Goal: Information Seeking & Learning: Learn about a topic

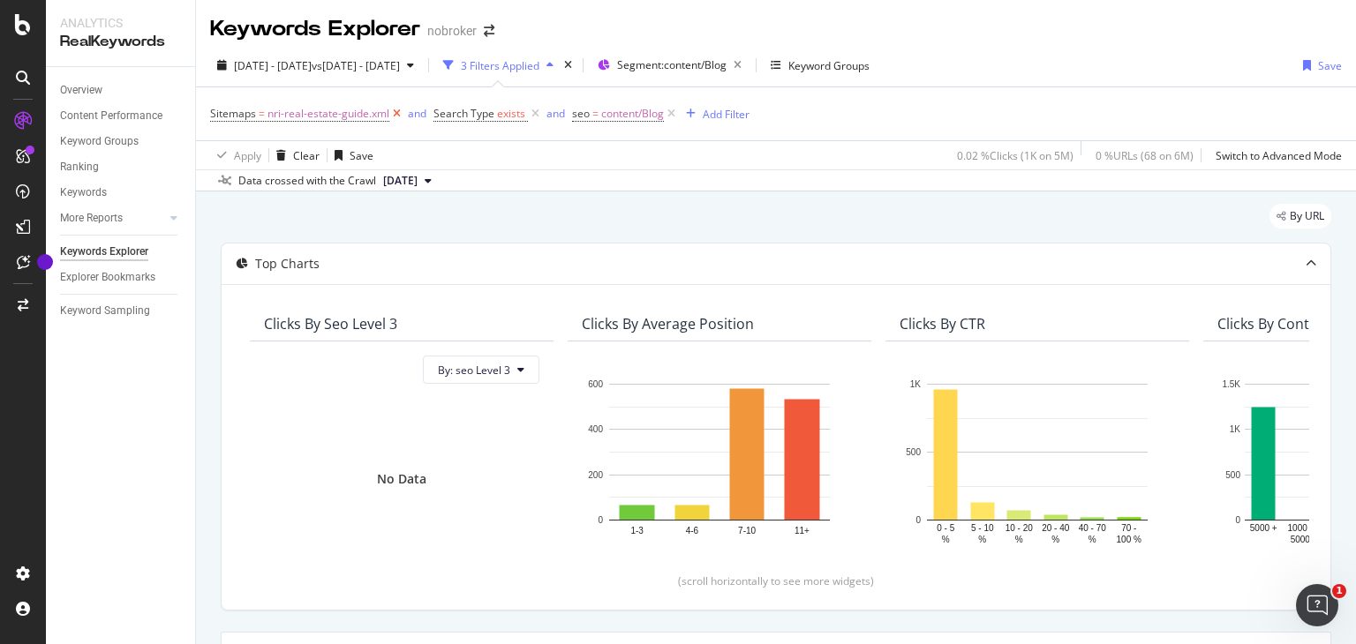
click at [392, 112] on icon at bounding box center [396, 114] width 15 height 18
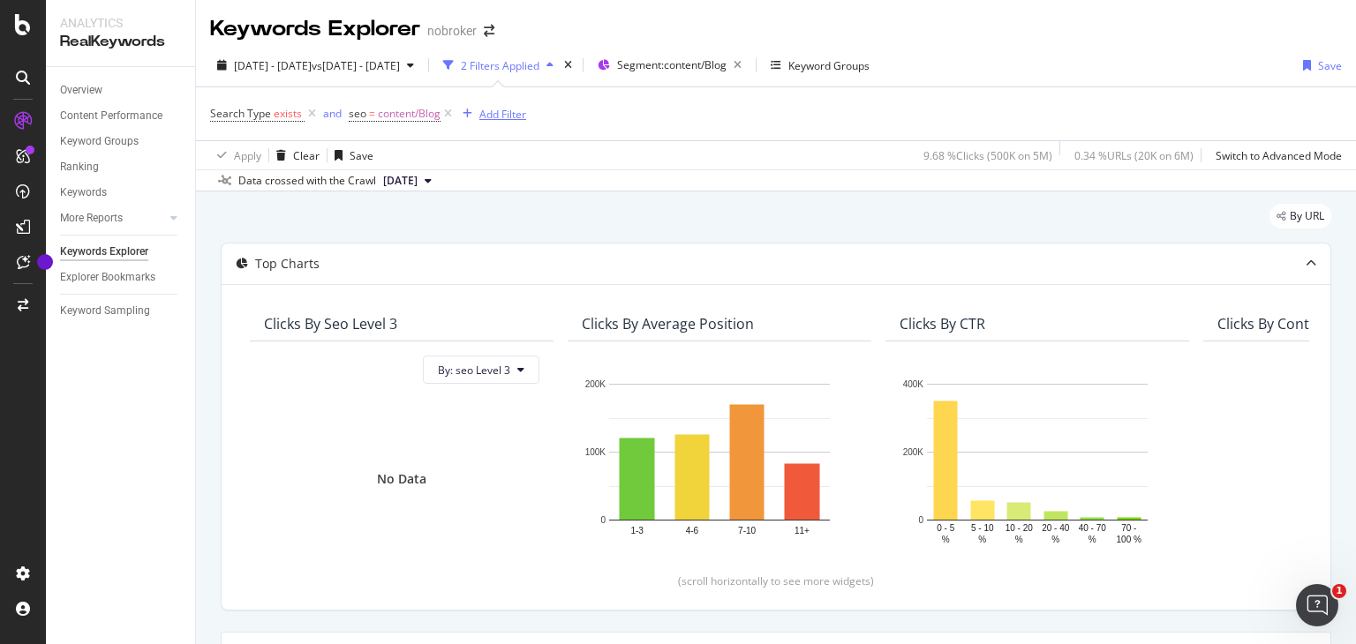
click at [479, 110] on div "Add Filter" at bounding box center [502, 114] width 47 height 15
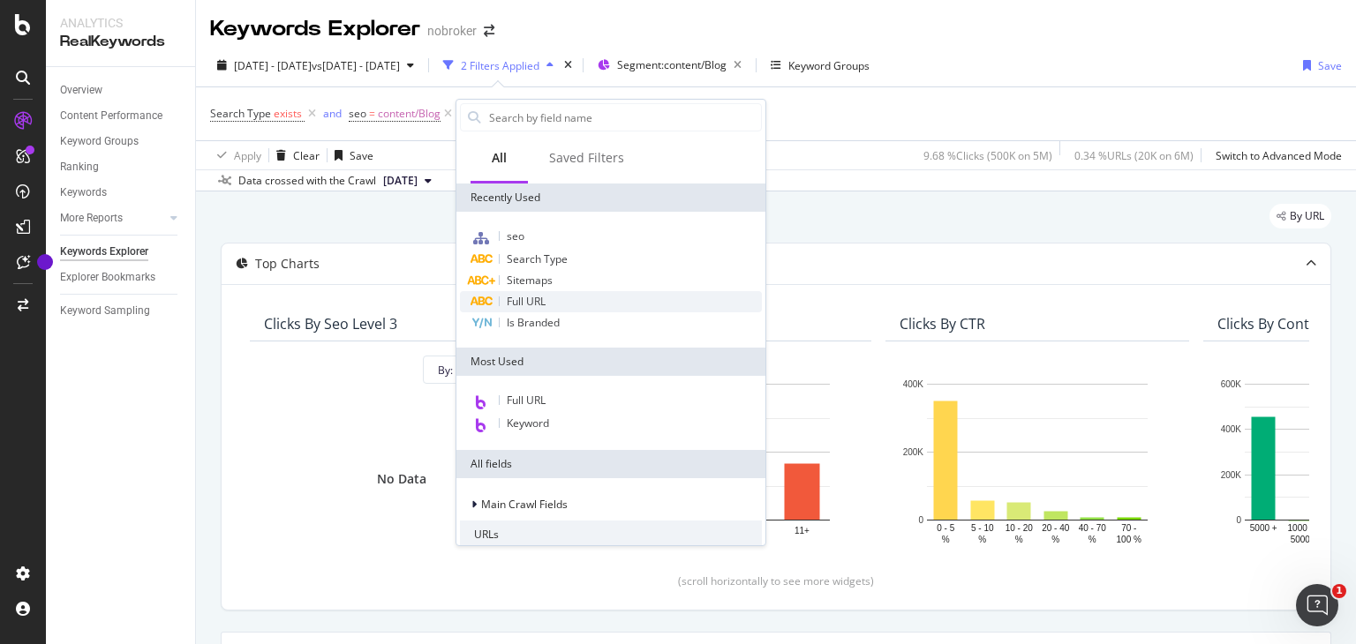
click at [533, 295] on span "Full URL" at bounding box center [526, 301] width 39 height 15
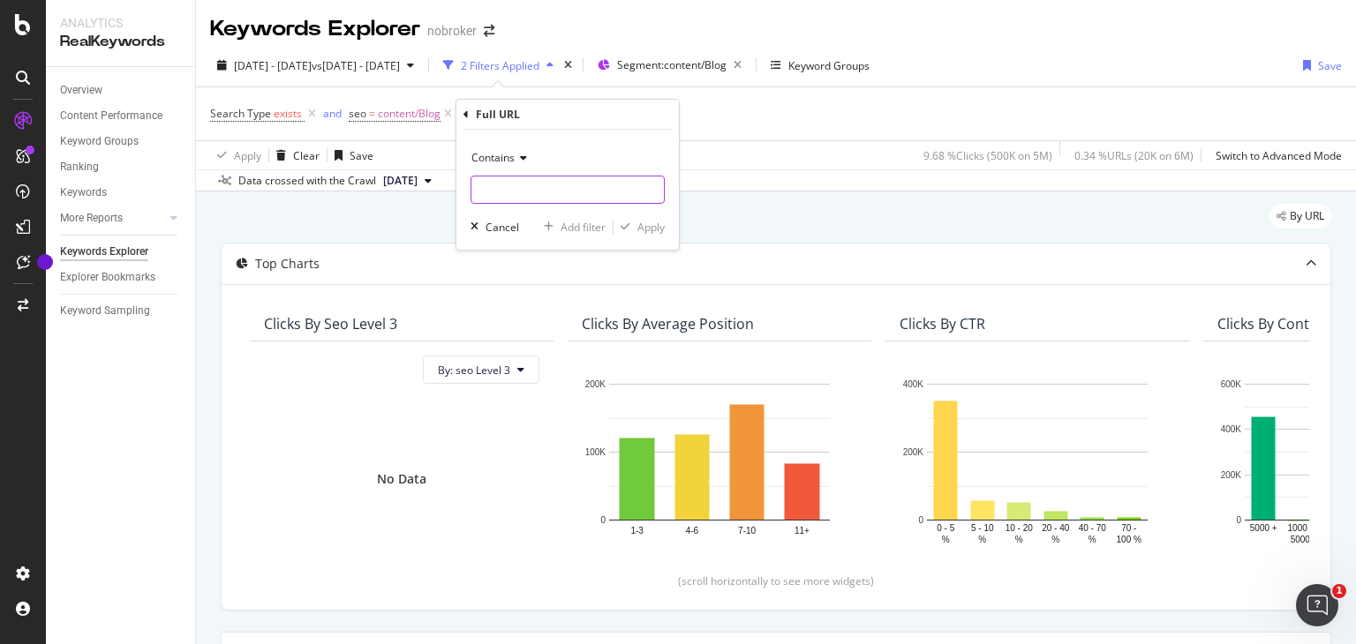
click at [524, 181] on input "text" at bounding box center [567, 190] width 192 height 28
paste input "[URL][DOMAIN_NAME]"
type input "[URL][DOMAIN_NAME]"
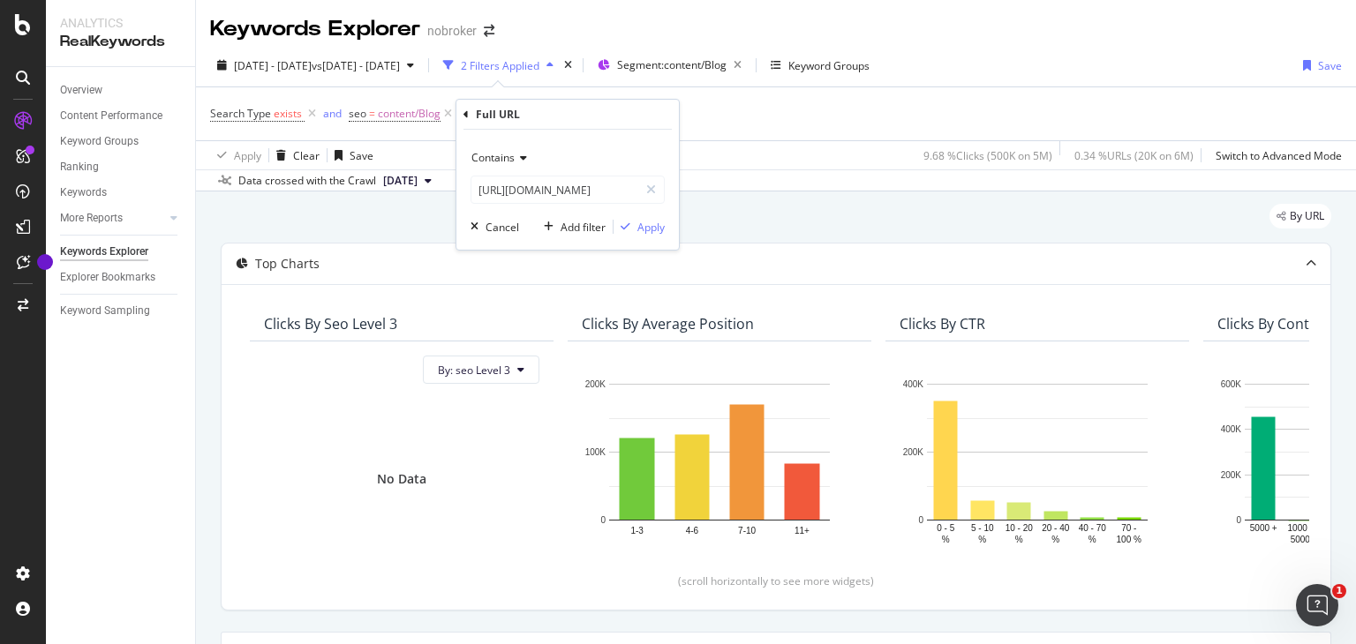
click at [517, 163] on icon at bounding box center [521, 158] width 12 height 11
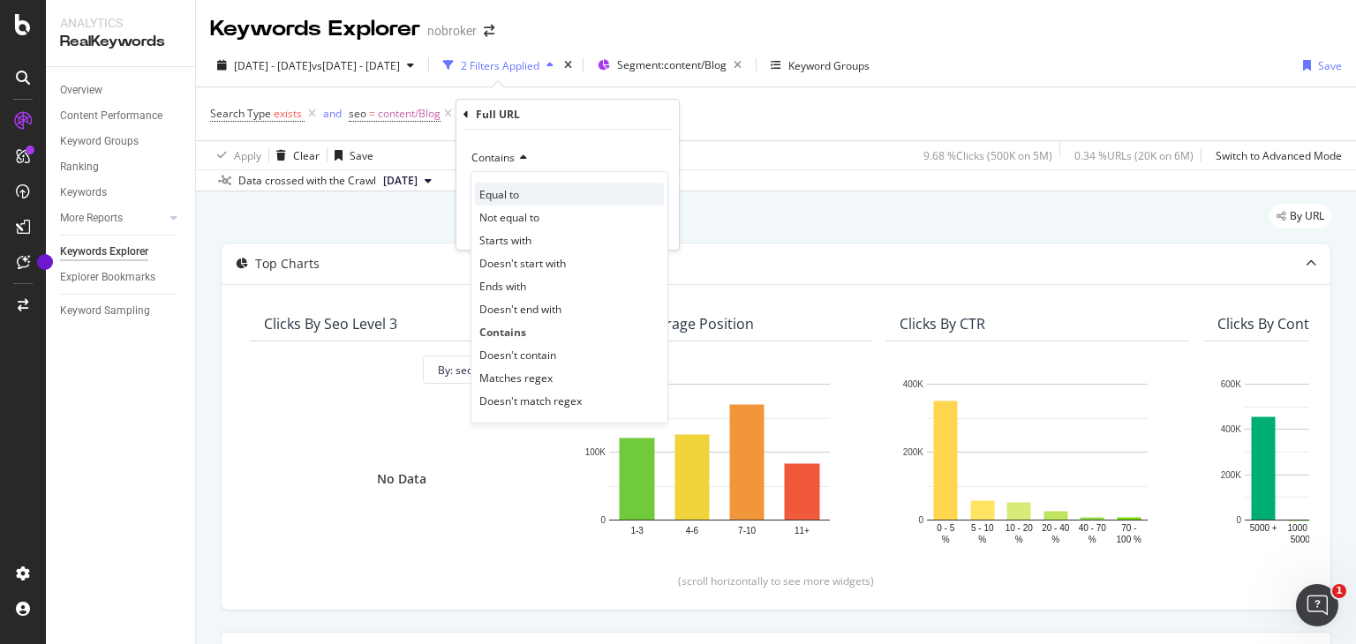
click at [502, 193] on span "Equal to" at bounding box center [499, 194] width 40 height 15
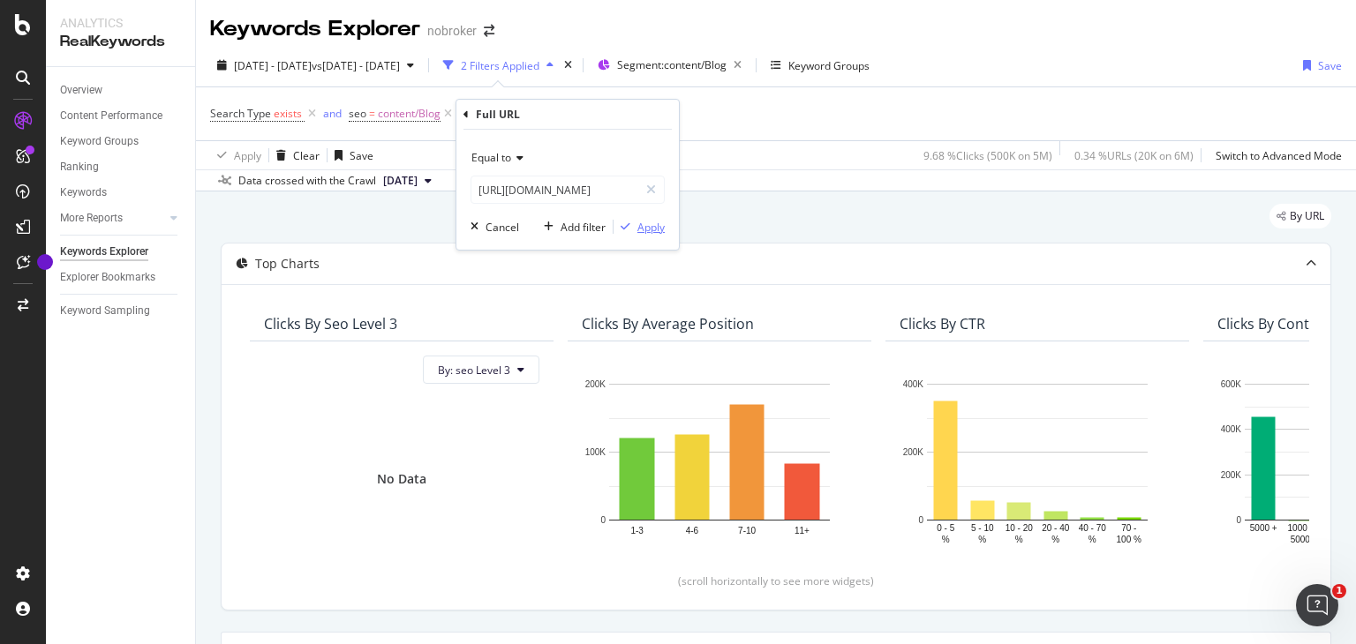
click at [646, 229] on div "Apply" at bounding box center [650, 227] width 27 height 15
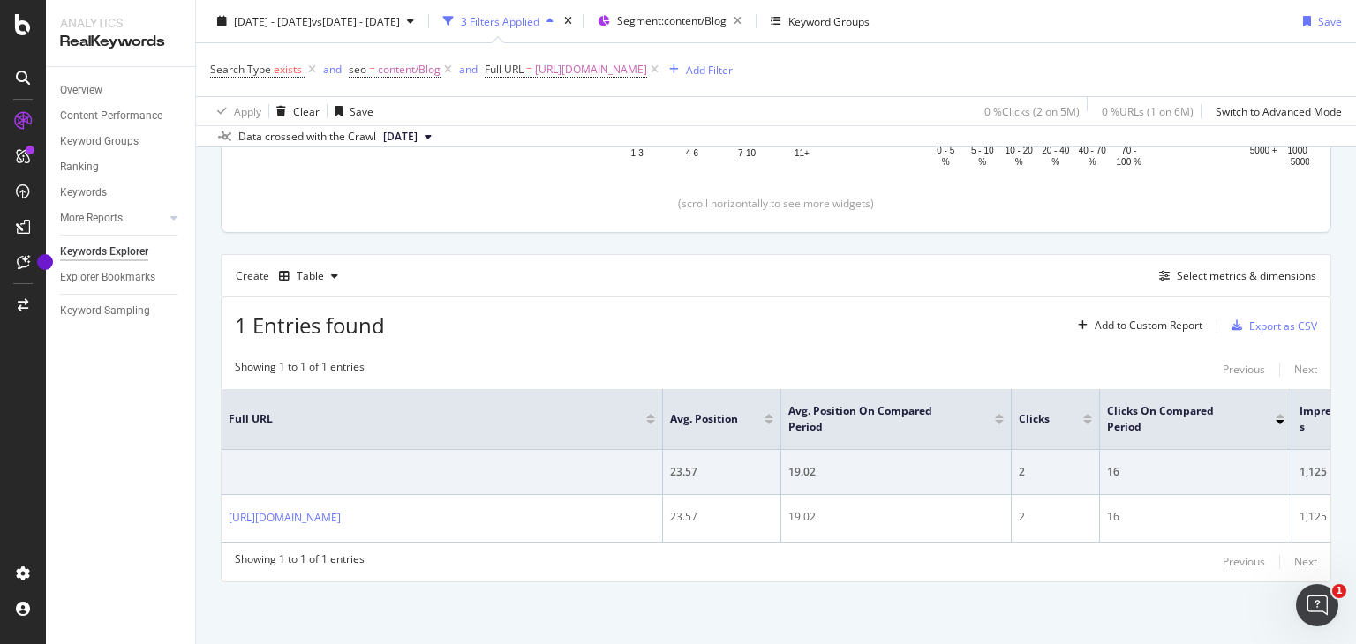
scroll to position [386, 0]
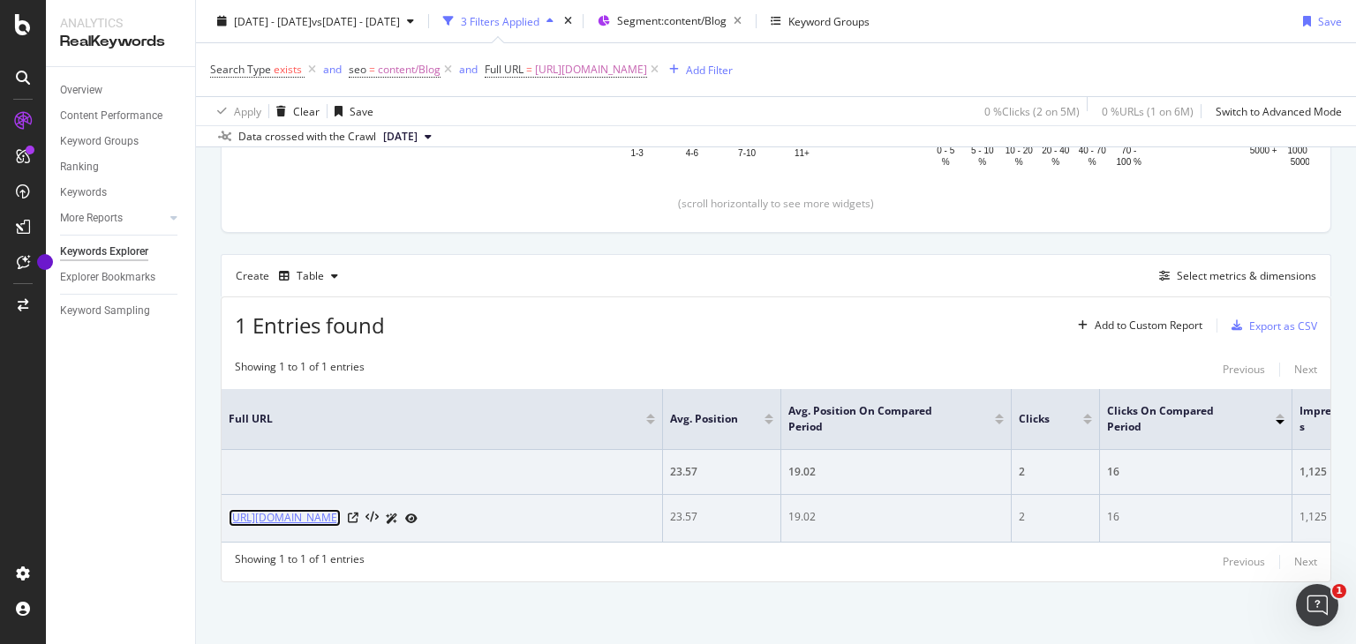
click at [341, 509] on link "[URL][DOMAIN_NAME]" at bounding box center [285, 518] width 112 height 18
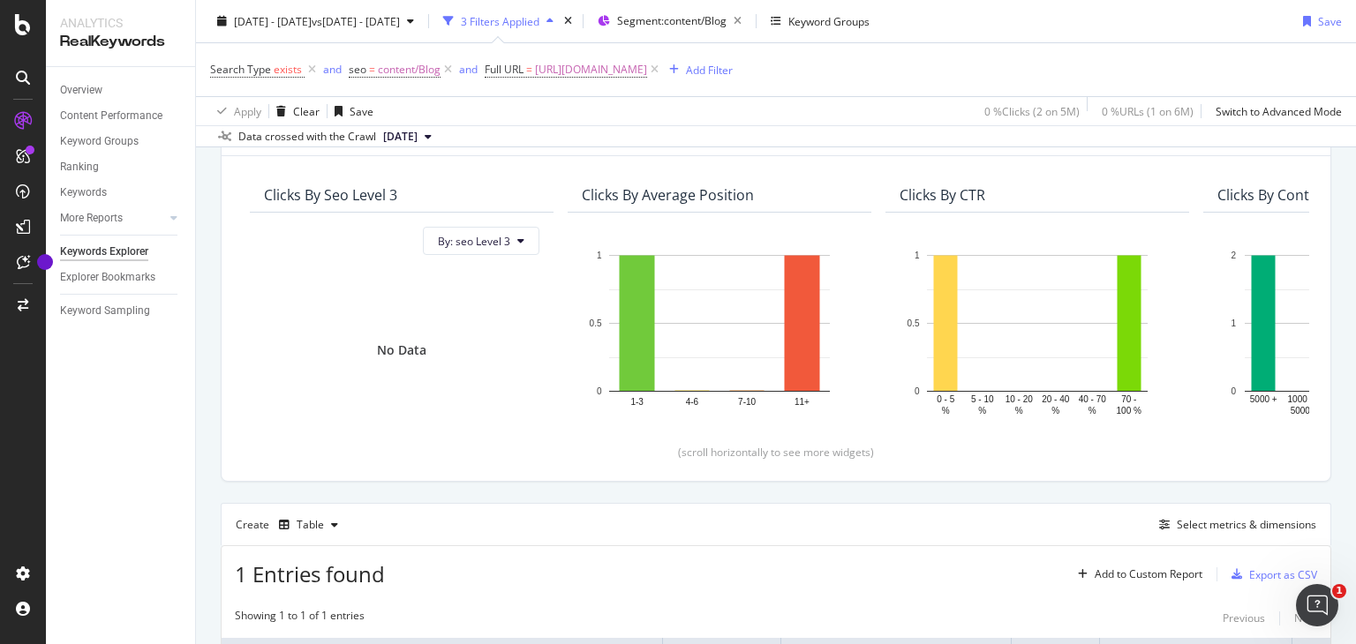
scroll to position [134, 0]
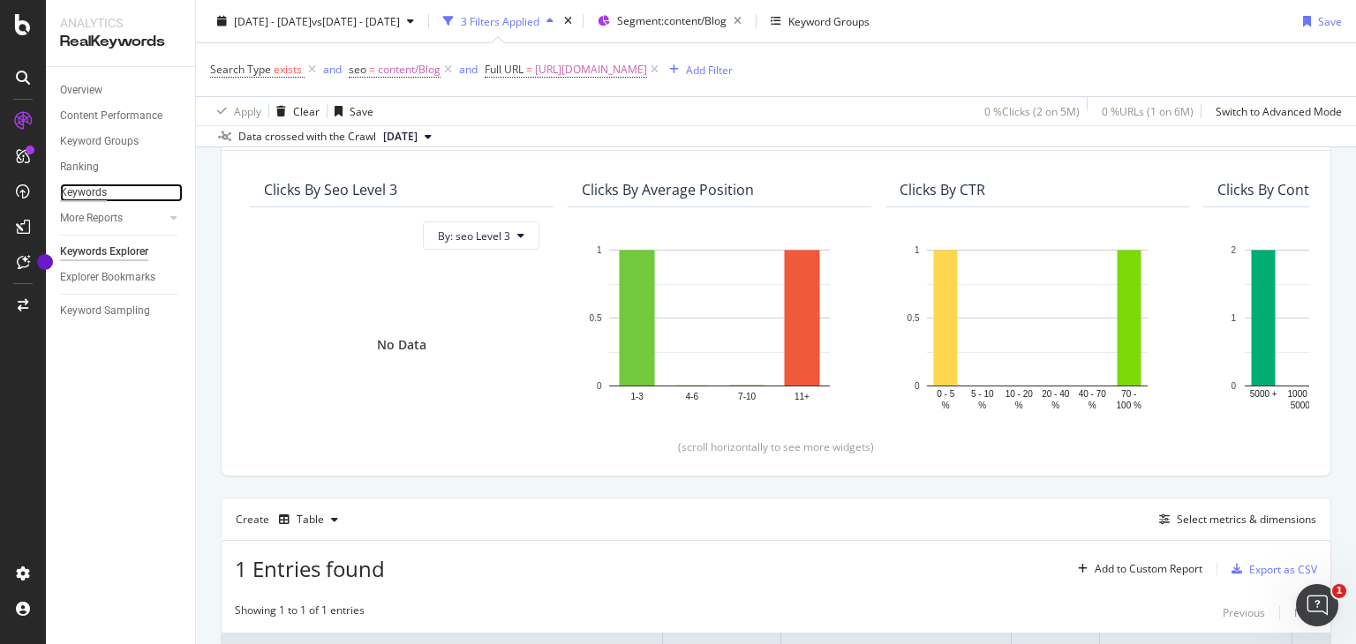
click at [92, 193] on div "Keywords" at bounding box center [83, 193] width 47 height 19
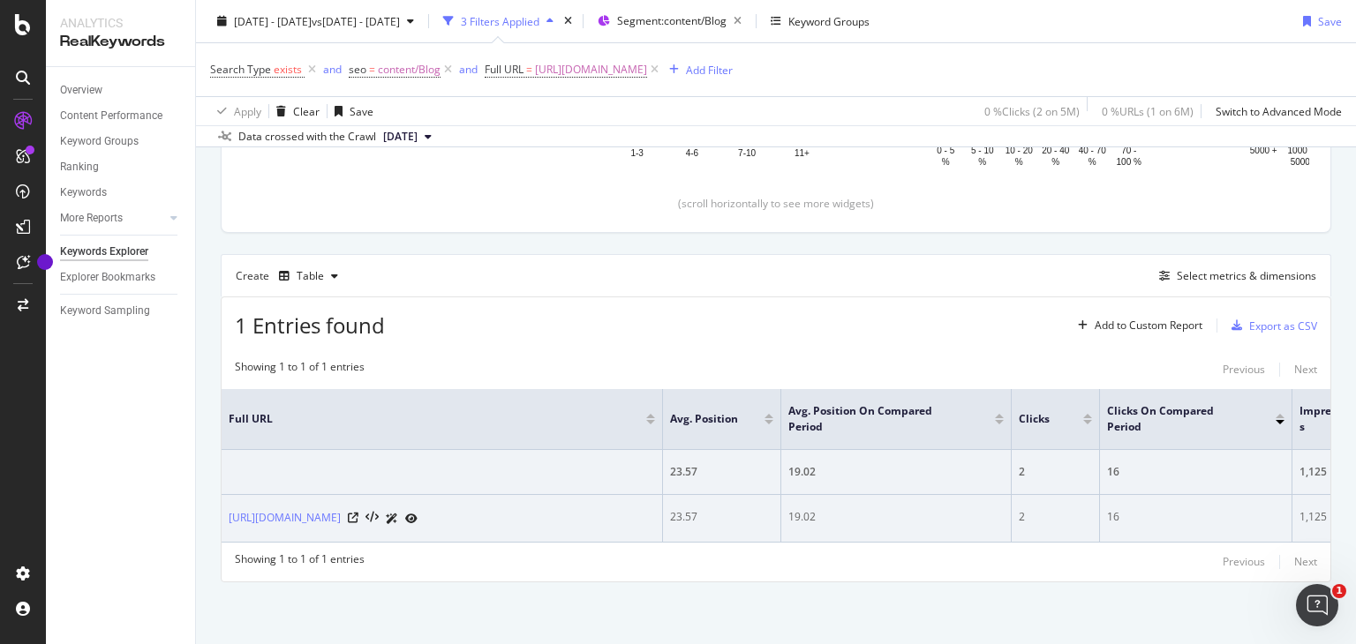
click at [398, 514] on icon at bounding box center [392, 519] width 12 height 11
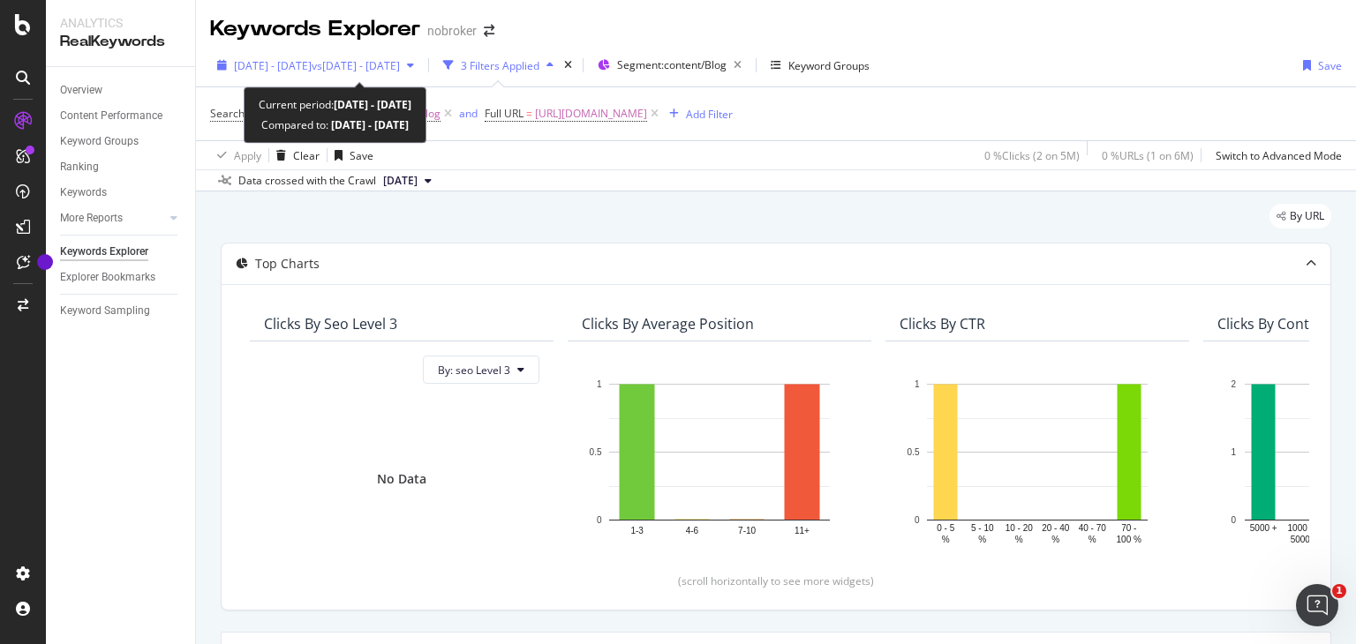
click at [400, 58] on span "vs [DATE] - [DATE]" at bounding box center [356, 65] width 88 height 15
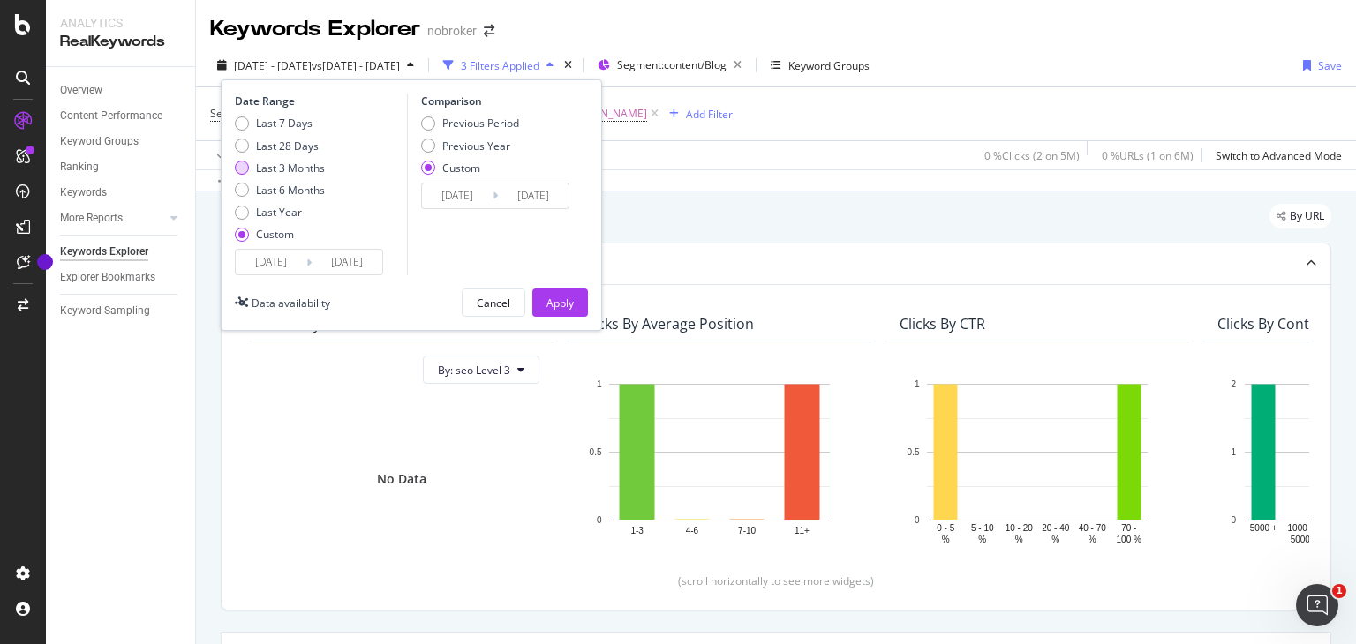
click at [246, 165] on div "Last 3 Months" at bounding box center [242, 168] width 14 height 14
type input "[DATE]"
click at [429, 122] on div "Previous Period" at bounding box center [428, 124] width 14 height 14
type input "[DATE]"
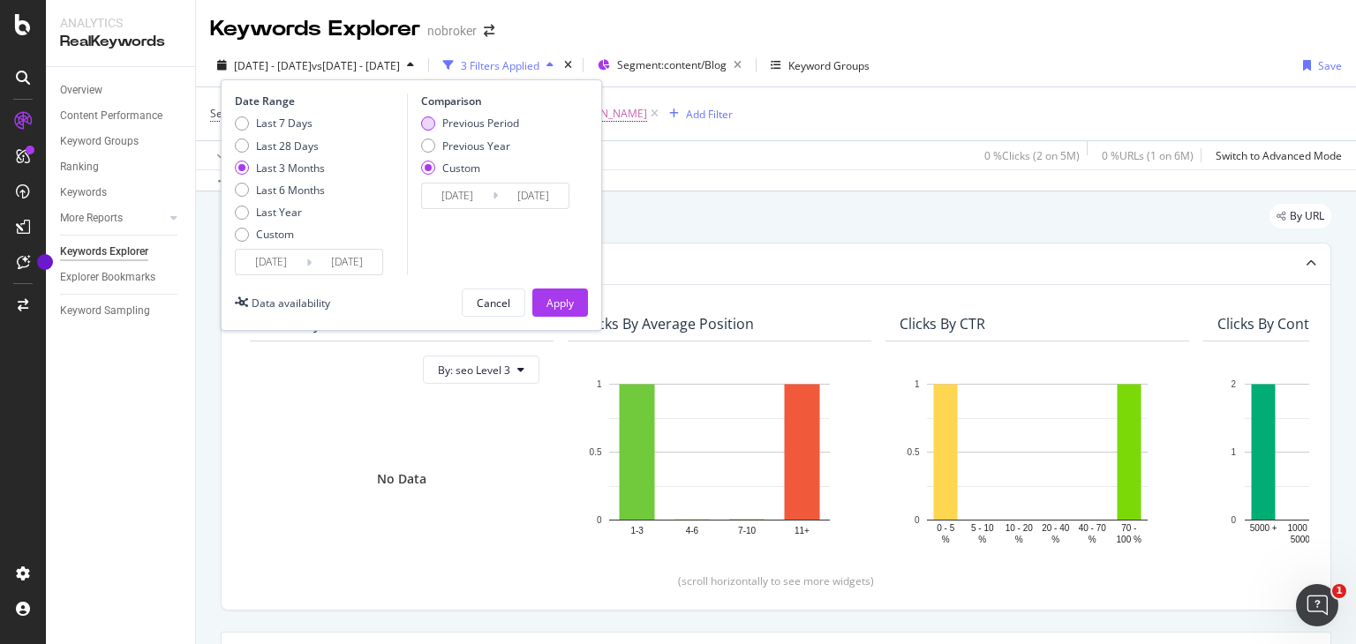
type input "[DATE]"
click at [573, 300] on div "Apply" at bounding box center [559, 303] width 27 height 15
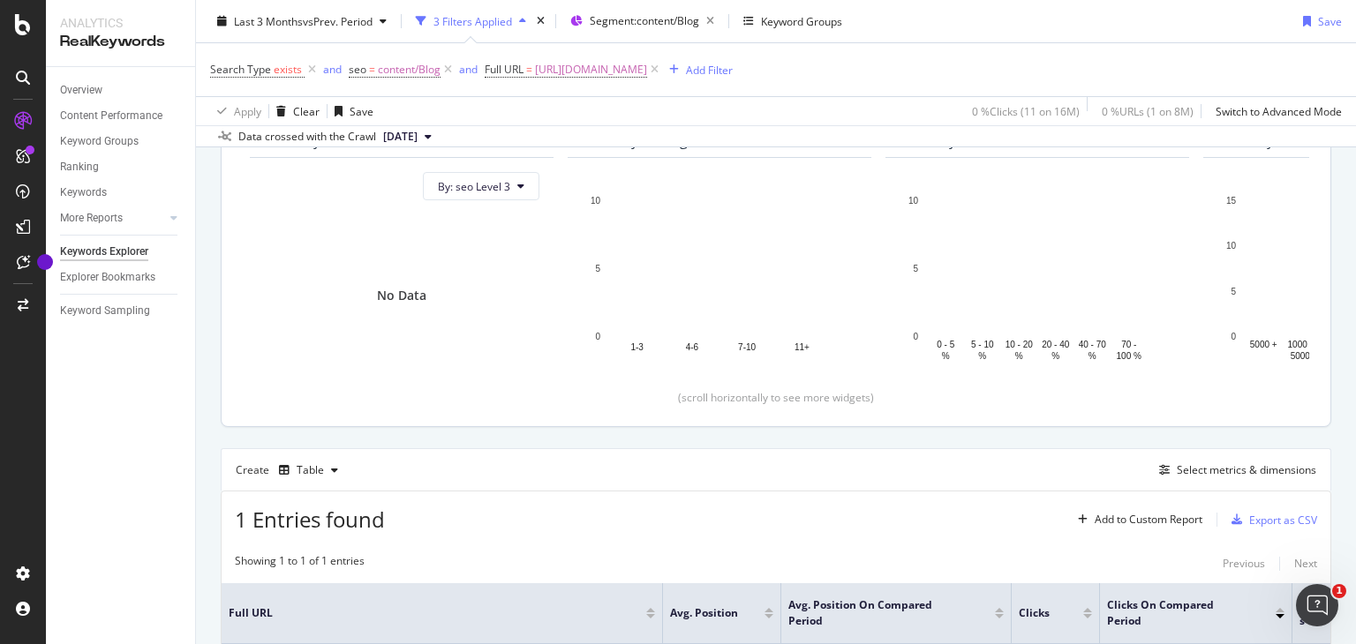
scroll to position [388, 0]
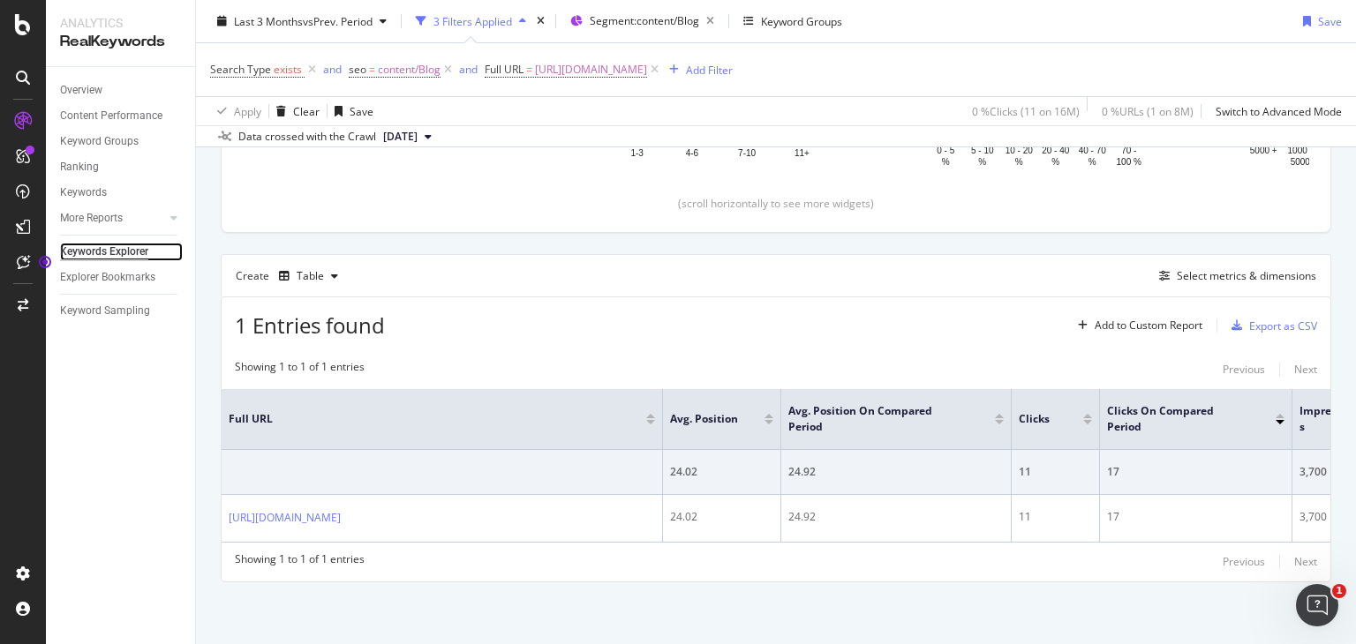
click at [115, 244] on div "Keywords Explorer" at bounding box center [104, 252] width 88 height 19
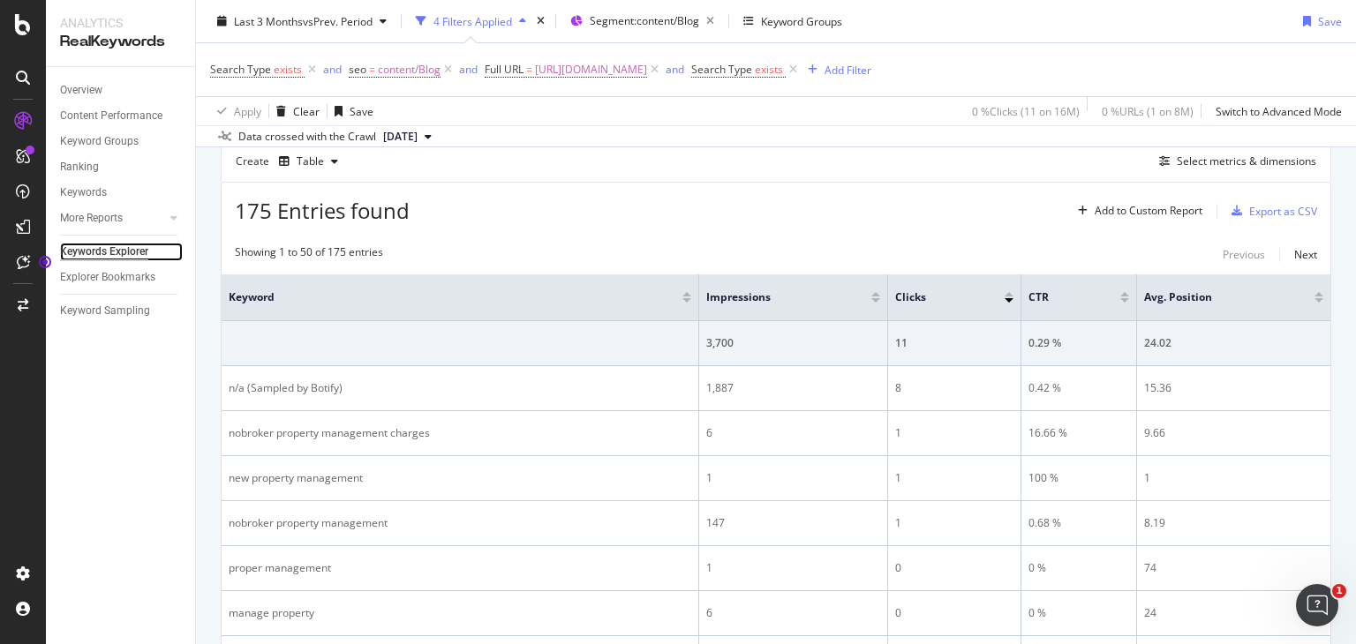
scroll to position [484, 0]
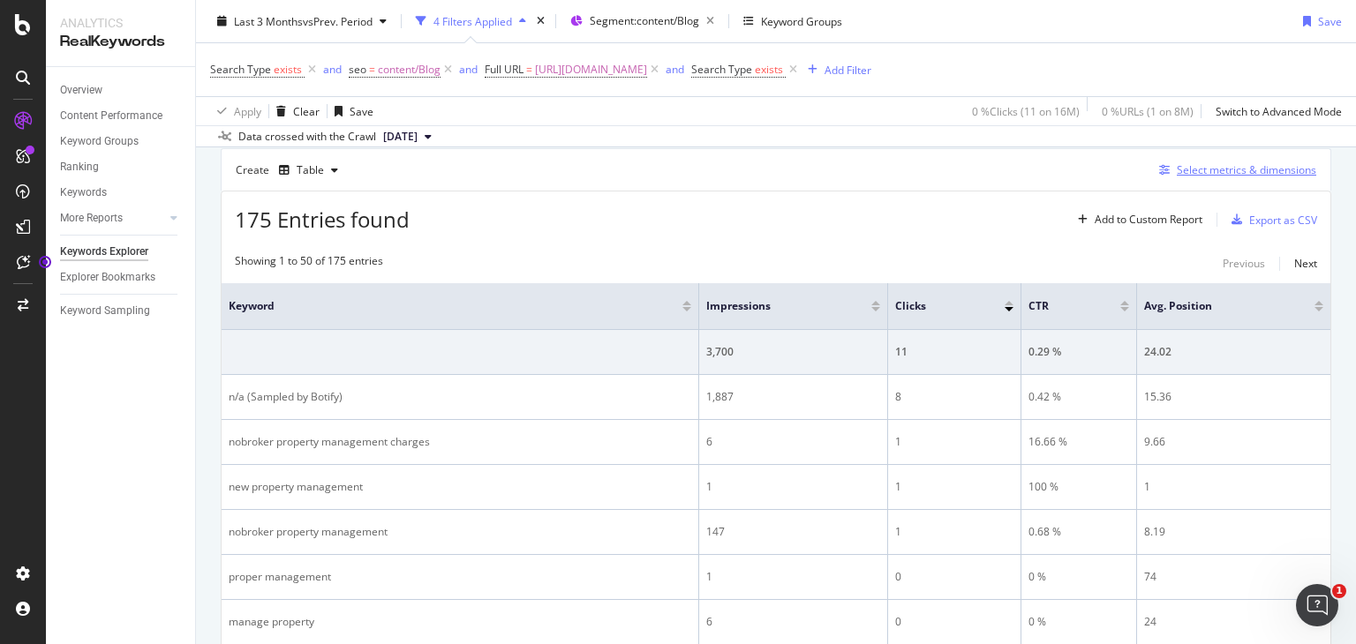
click at [1185, 161] on div "Select metrics & dimensions" at bounding box center [1234, 170] width 164 height 19
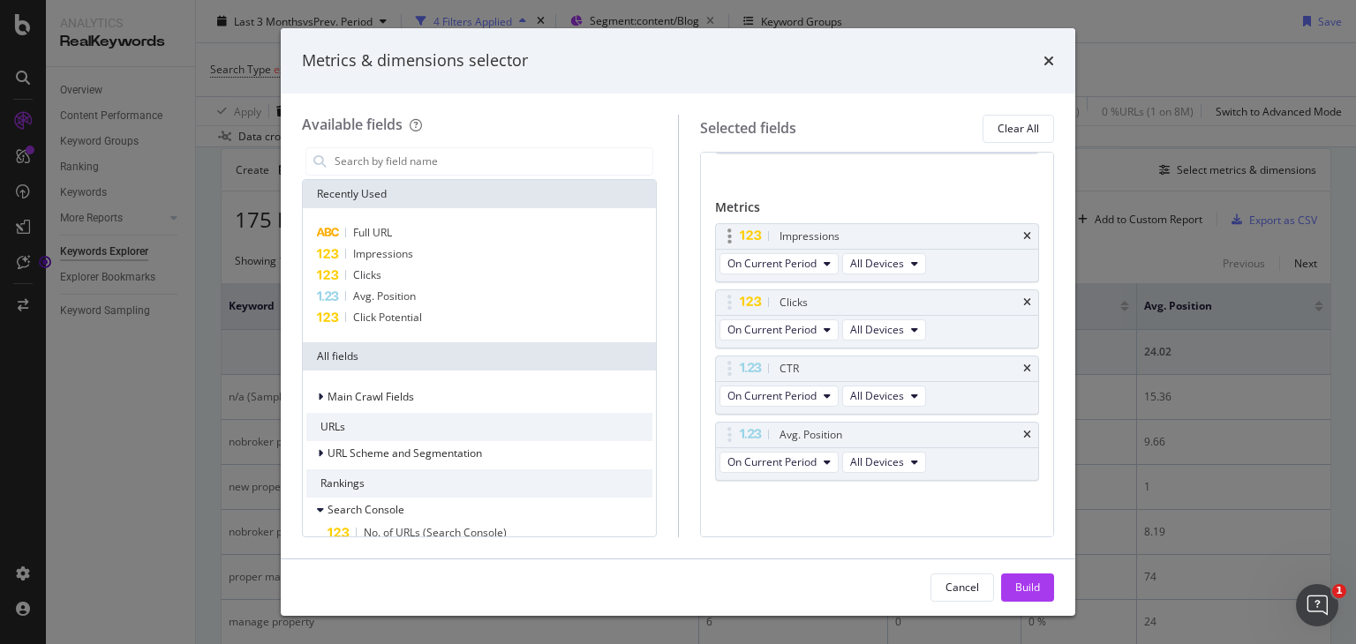
scroll to position [64, 0]
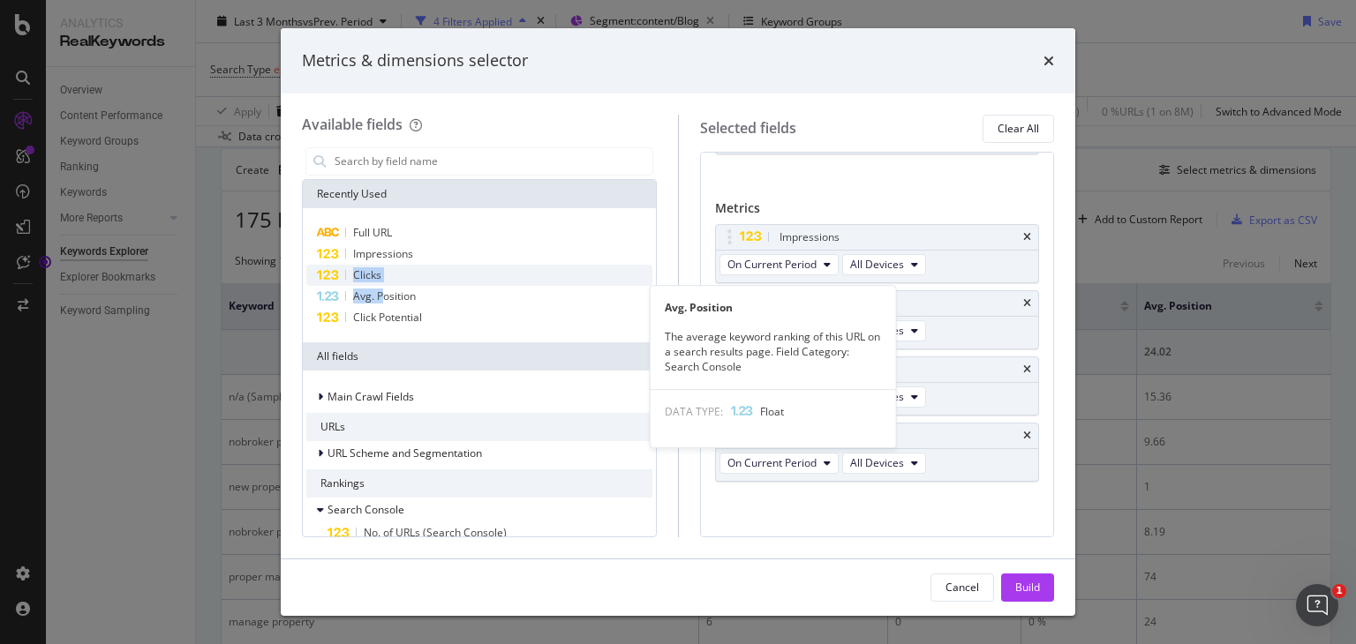
drag, startPoint x: 339, startPoint y: 274, endPoint x: 352, endPoint y: 278, distance: 14.0
click at [352, 278] on div "Clicks" at bounding box center [479, 275] width 346 height 21
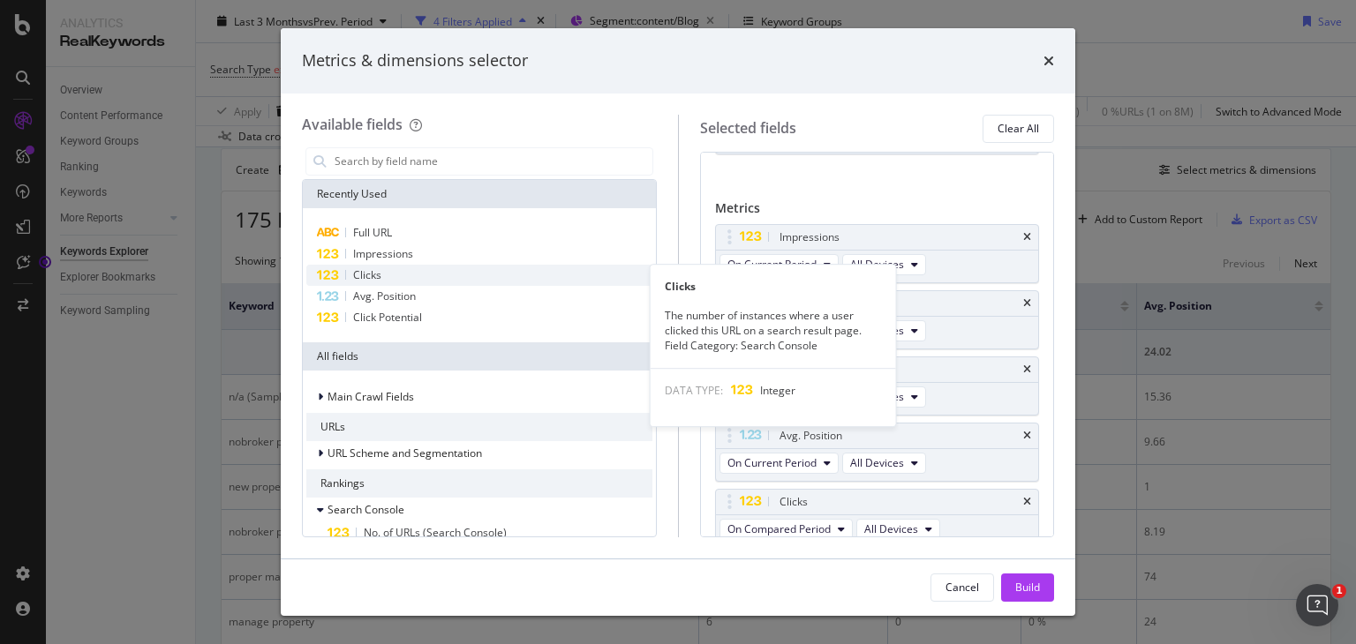
scroll to position [72, 0]
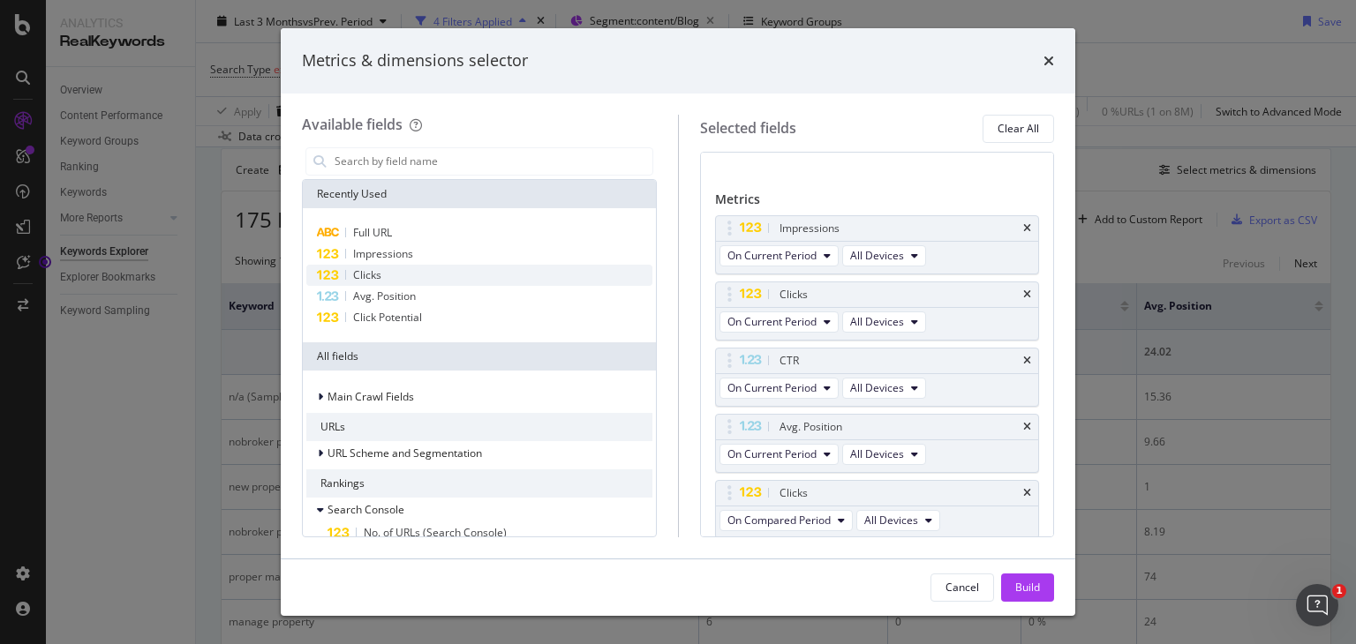
click at [353, 278] on span "Clicks" at bounding box center [367, 274] width 28 height 15
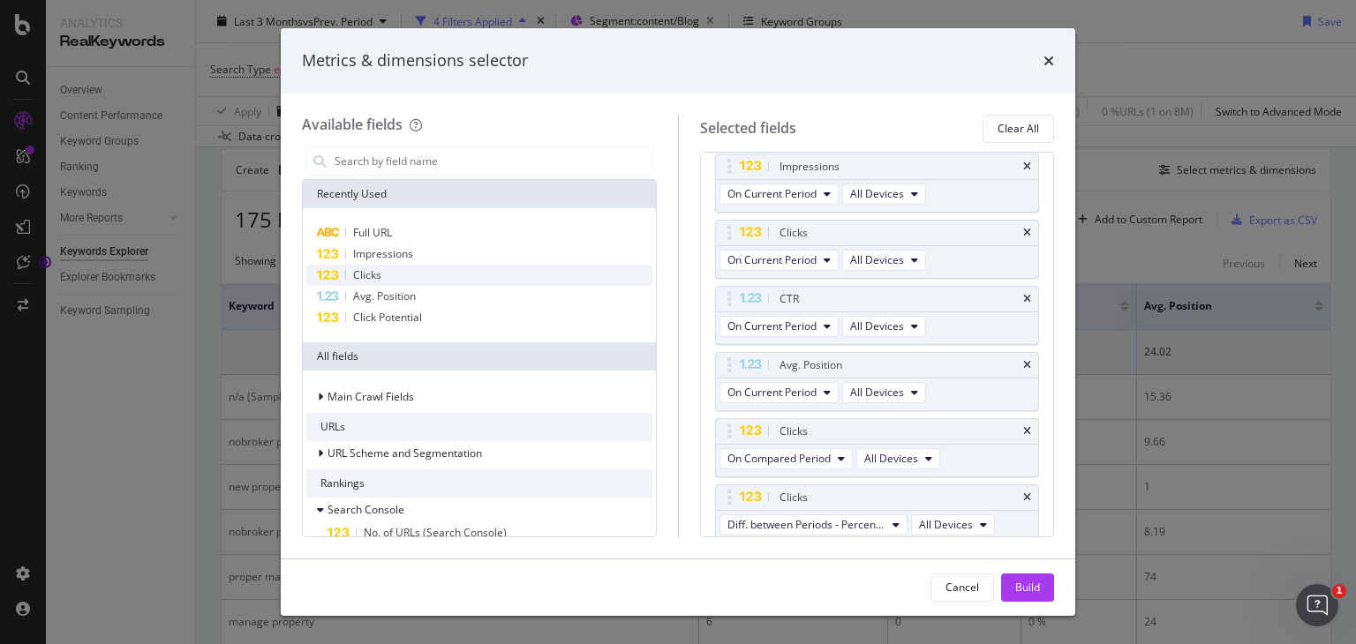
scroll to position [138, 0]
click at [1004, 486] on div "Clicks" at bounding box center [898, 494] width 244 height 18
click at [1023, 491] on icon "times" at bounding box center [1027, 494] width 8 height 11
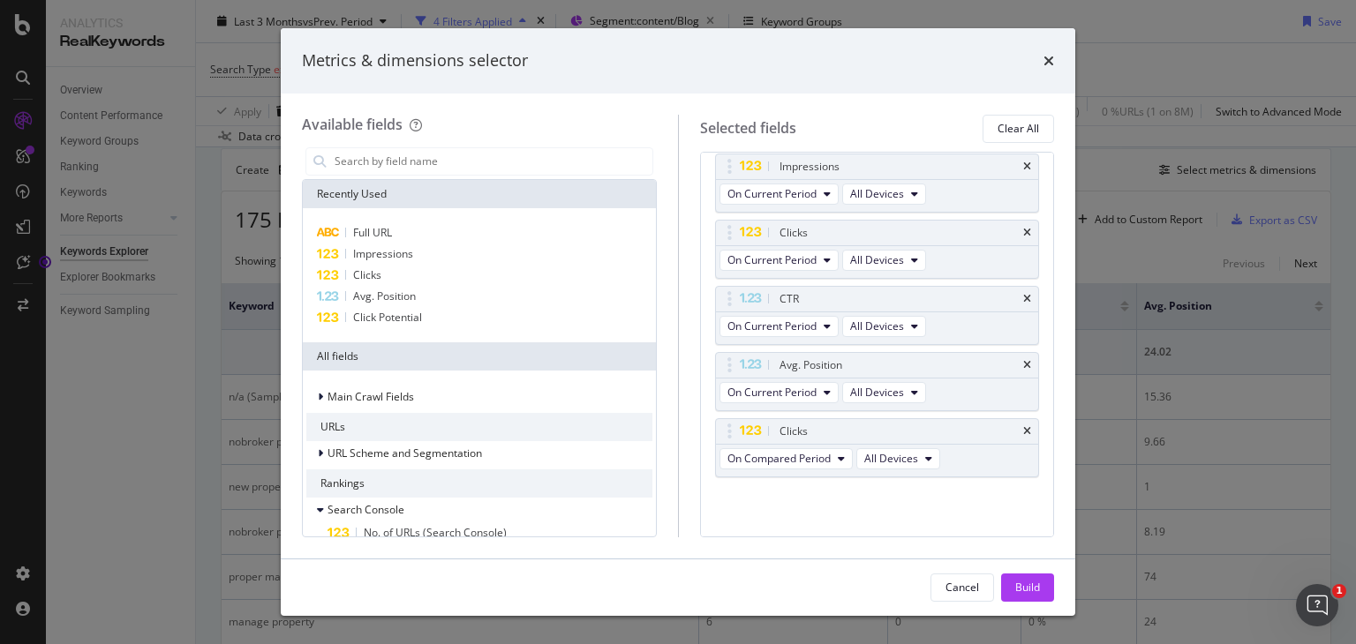
scroll to position [131, 0]
click at [390, 252] on span "Impressions" at bounding box center [383, 253] width 60 height 15
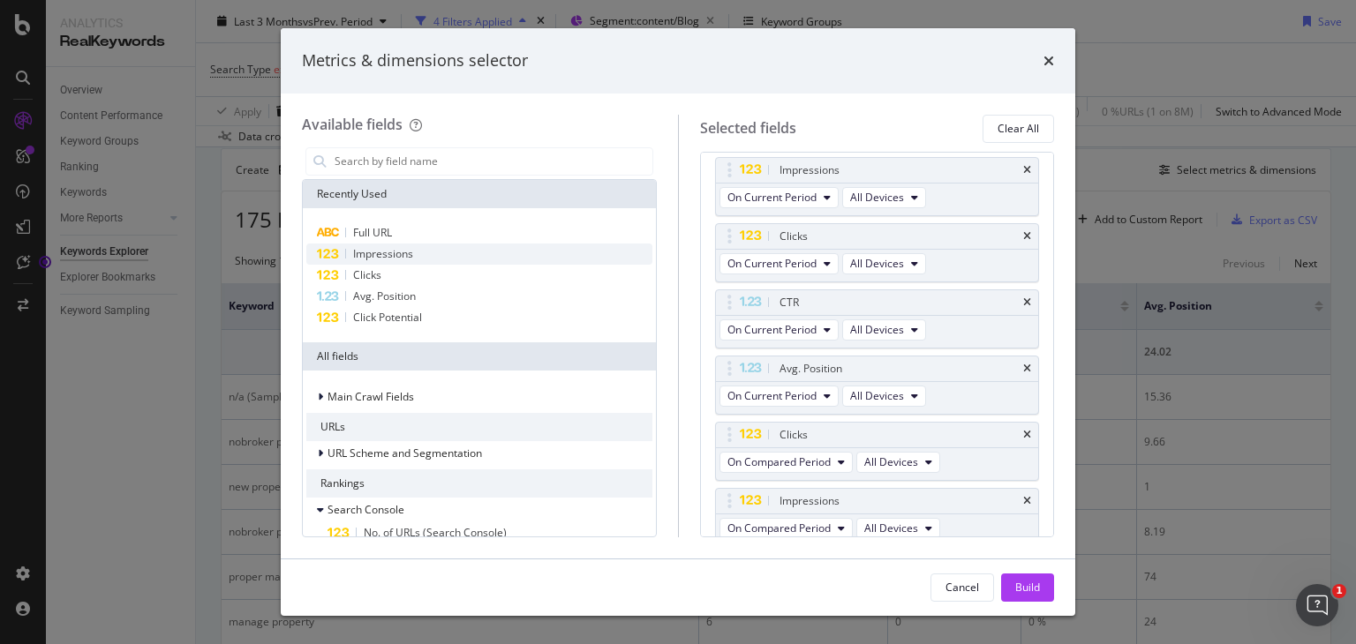
scroll to position [138, 0]
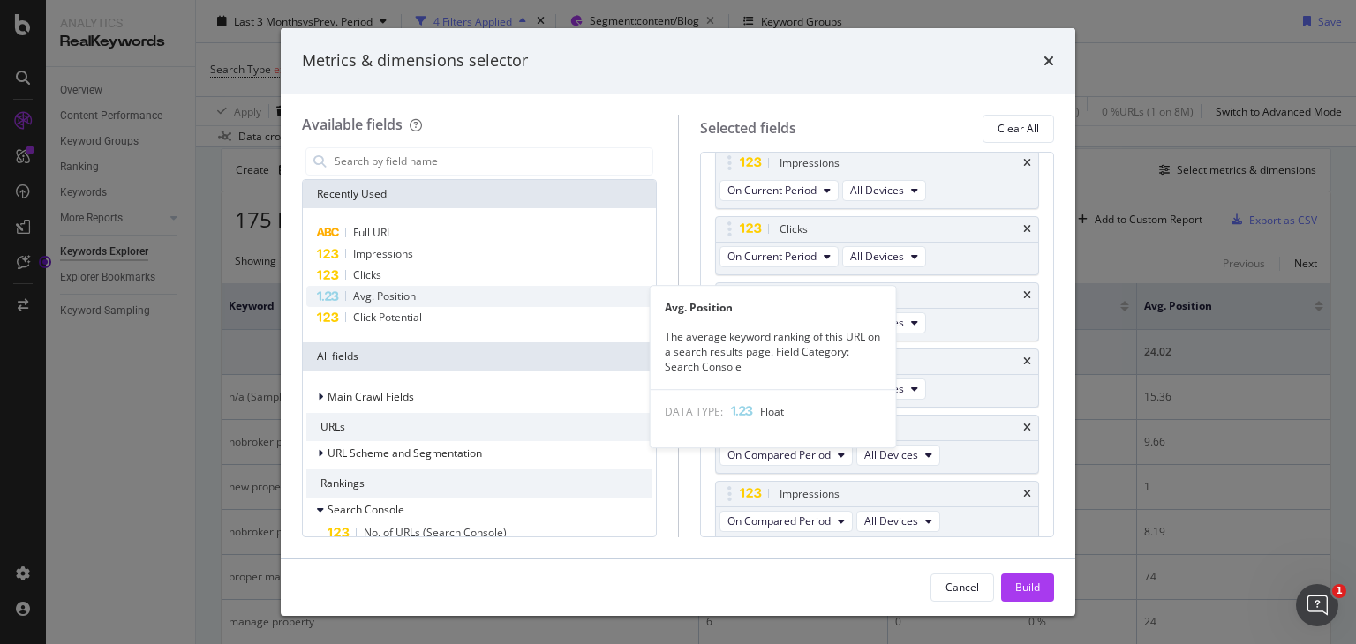
click at [392, 304] on div "Avg. Position" at bounding box center [479, 296] width 346 height 21
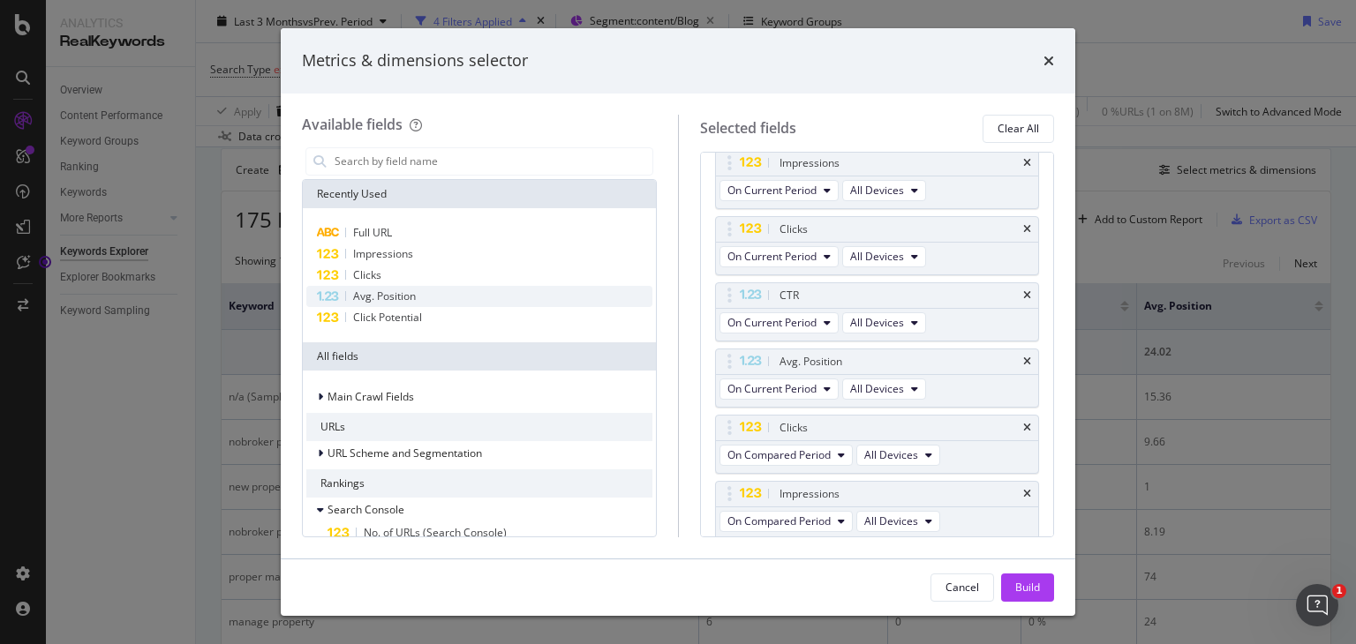
scroll to position [204, 0]
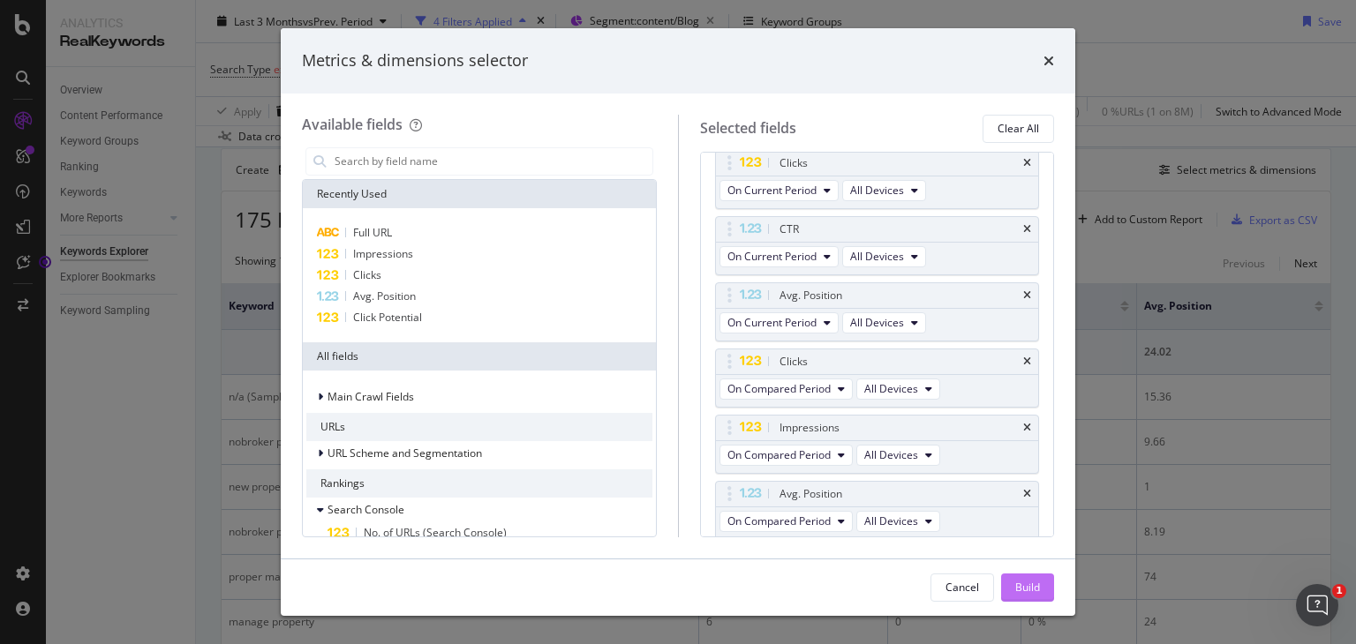
click at [1008, 580] on button "Build" at bounding box center [1027, 588] width 53 height 28
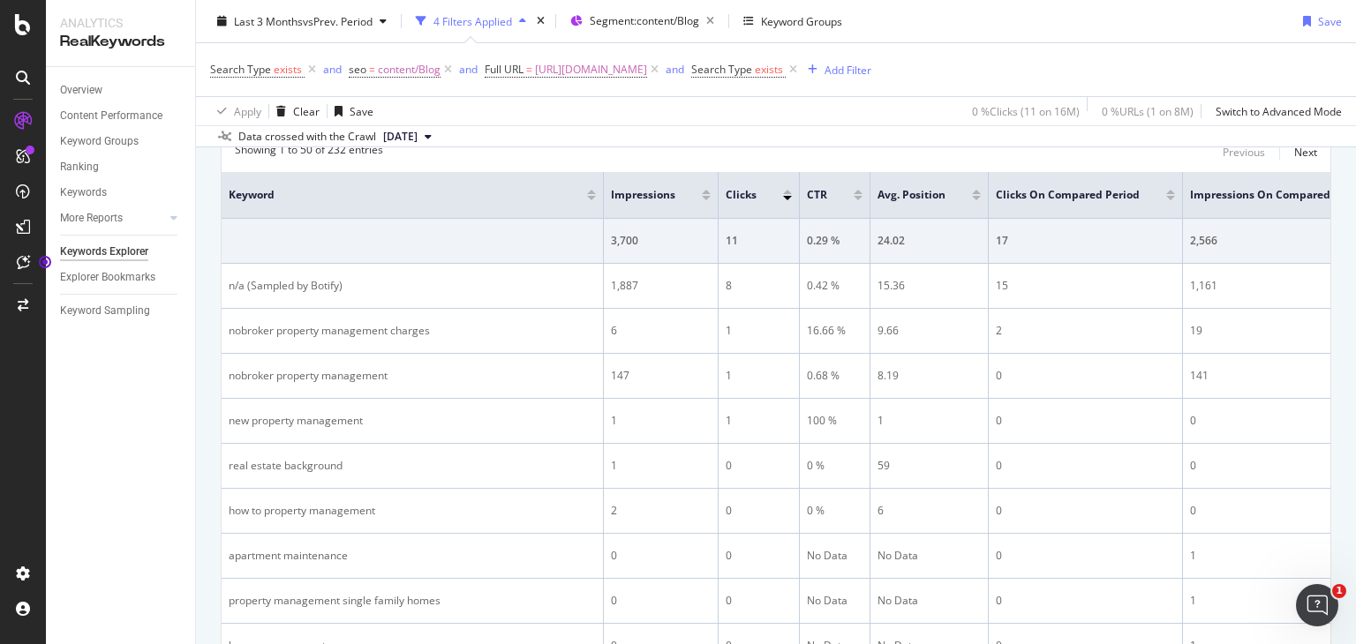
scroll to position [596, 0]
click at [1012, 192] on span "Clicks On Compared Period" at bounding box center [1068, 194] width 144 height 16
click at [1166, 195] on div at bounding box center [1170, 197] width 9 height 4
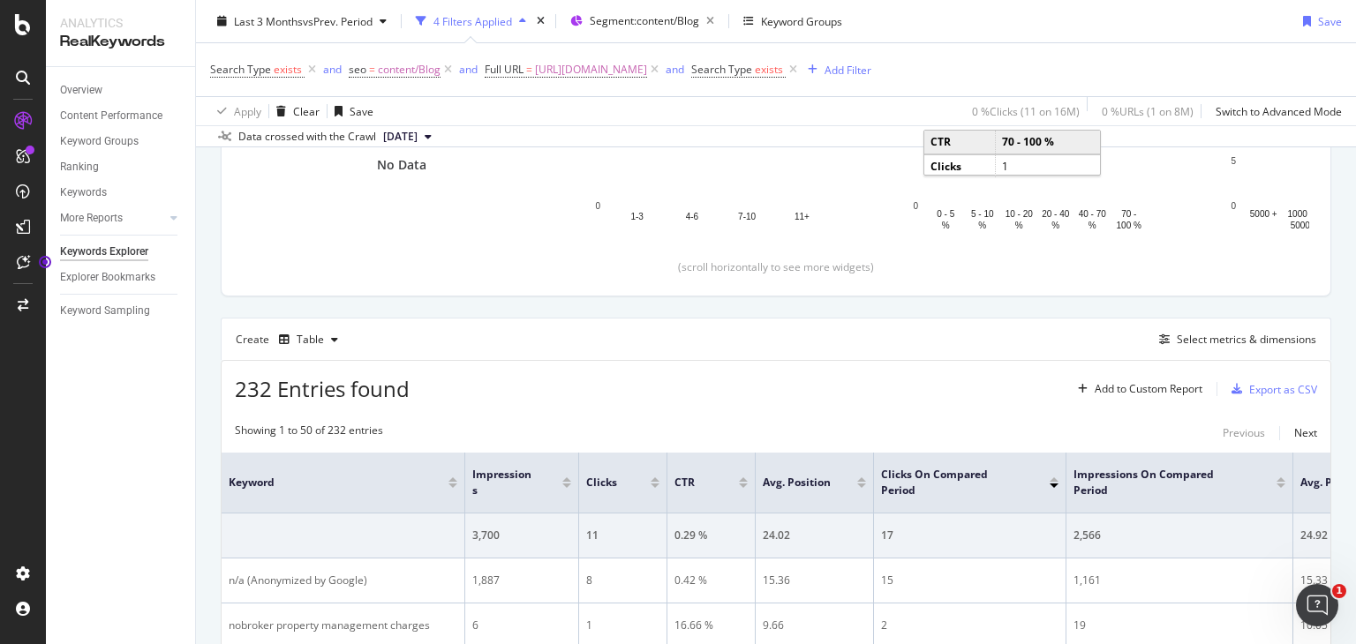
scroll to position [385, 0]
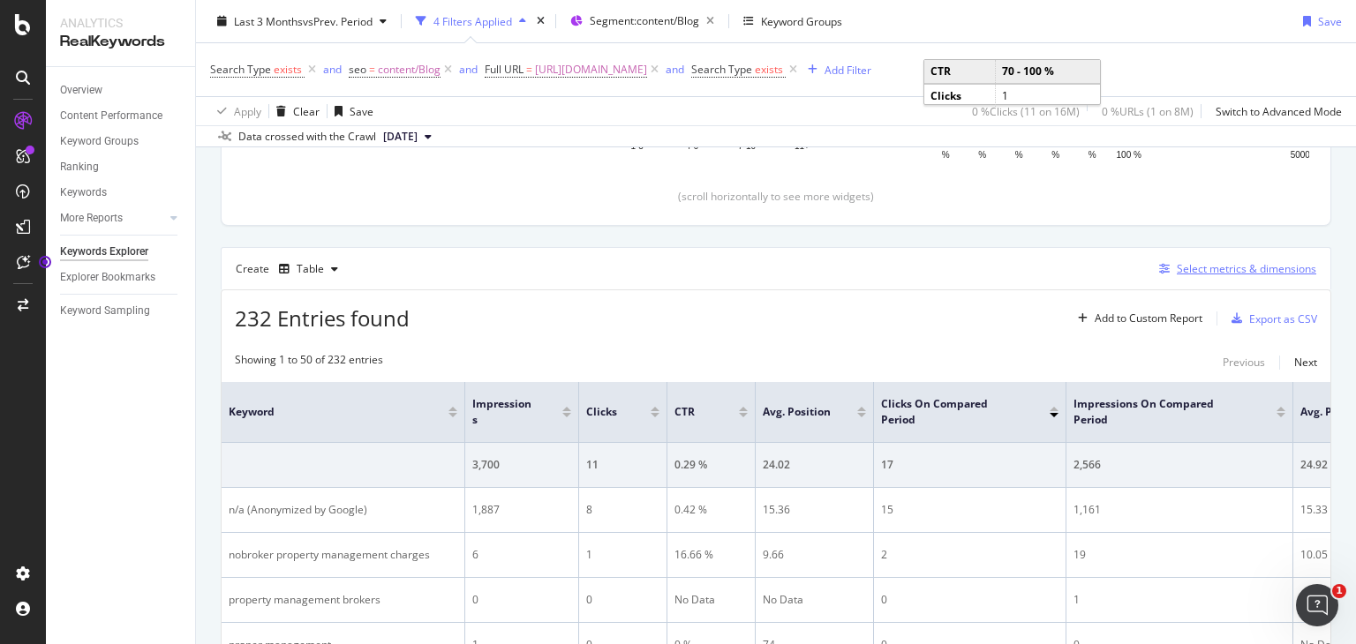
click at [1192, 272] on div "Select metrics & dimensions" at bounding box center [1246, 268] width 139 height 15
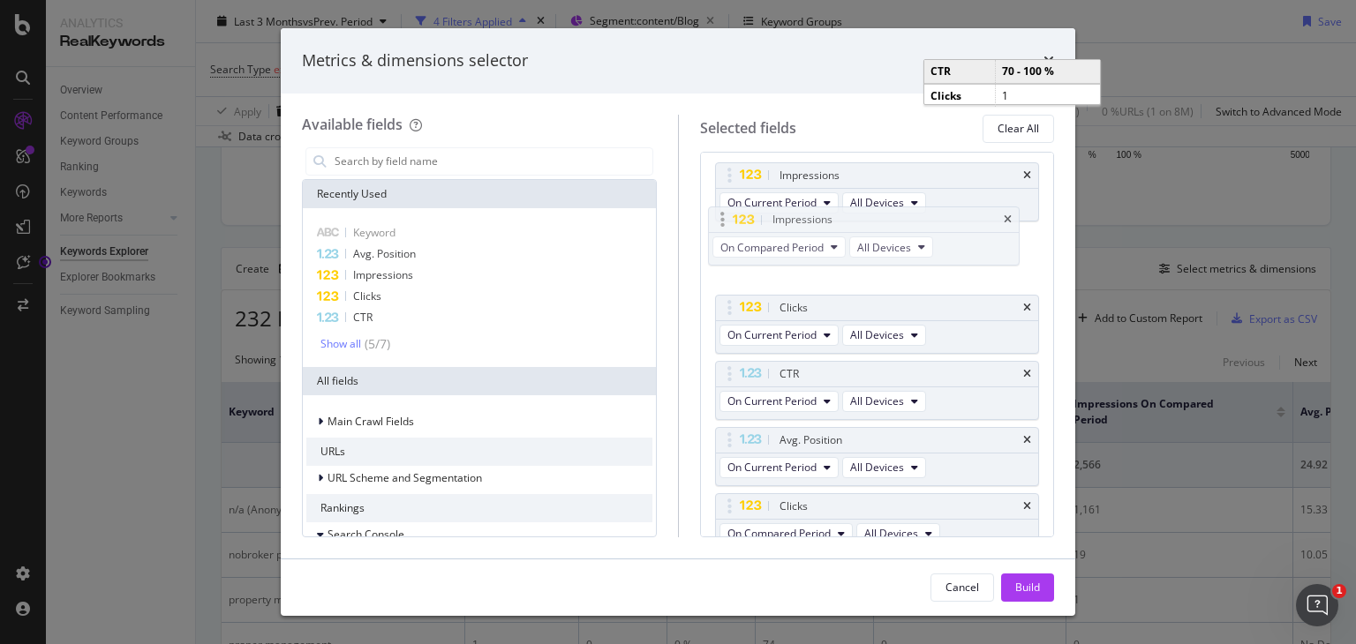
scroll to position [121, 0]
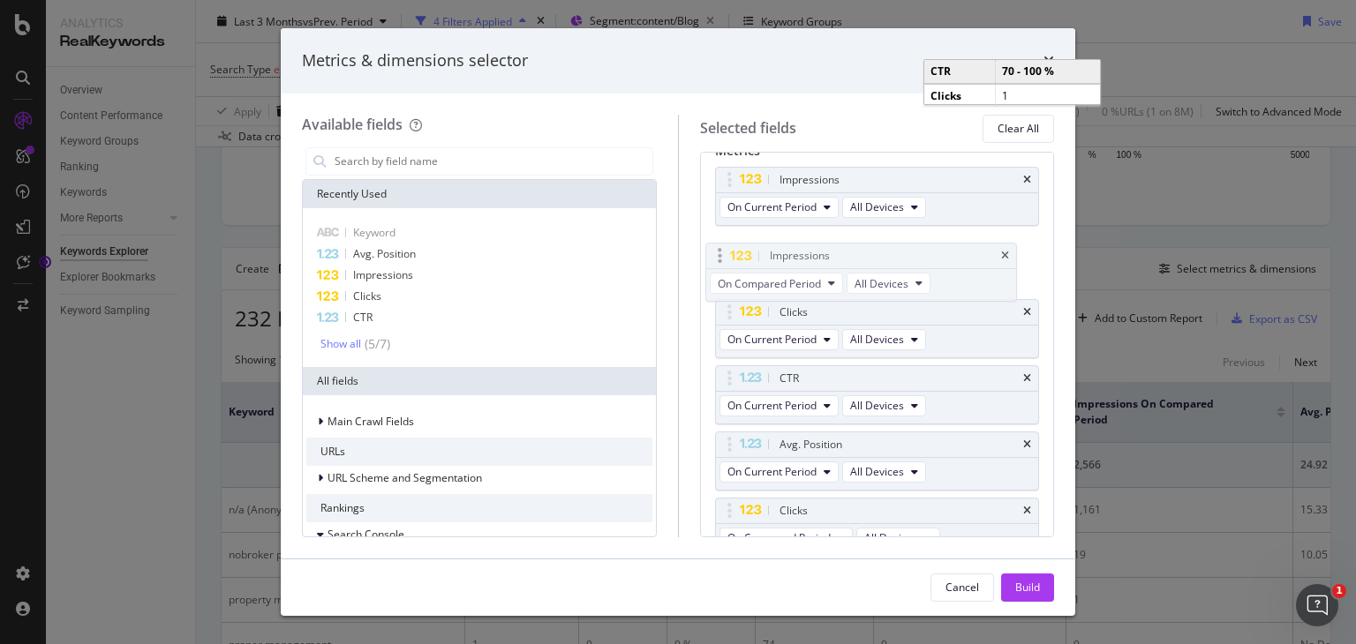
drag, startPoint x: 724, startPoint y: 495, endPoint x: 716, endPoint y: 259, distance: 236.7
click at [716, 259] on body "Analytics RealKeywords Overview Content Performance Keyword Groups Ranking Keyw…" at bounding box center [678, 322] width 1356 height 644
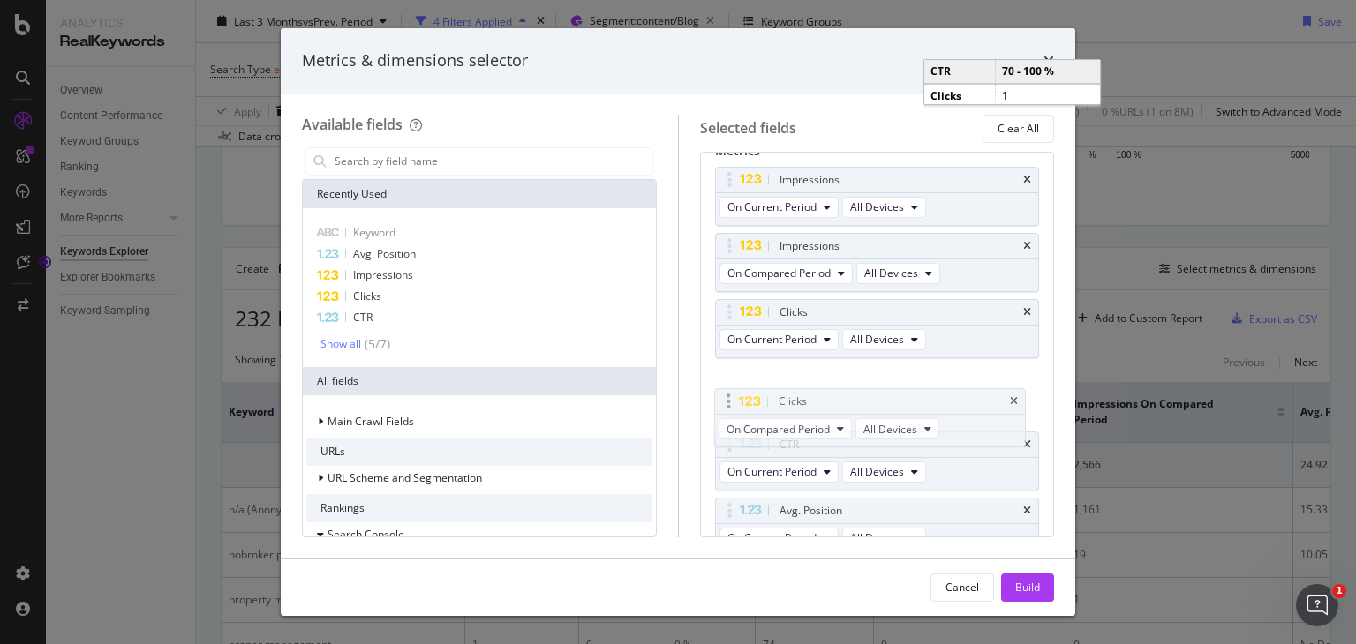
drag, startPoint x: 727, startPoint y: 503, endPoint x: 723, endPoint y: 389, distance: 113.9
click at [723, 389] on body "Analytics RealKeywords Overview Content Performance Keyword Groups Ranking Keyw…" at bounding box center [678, 322] width 1356 height 644
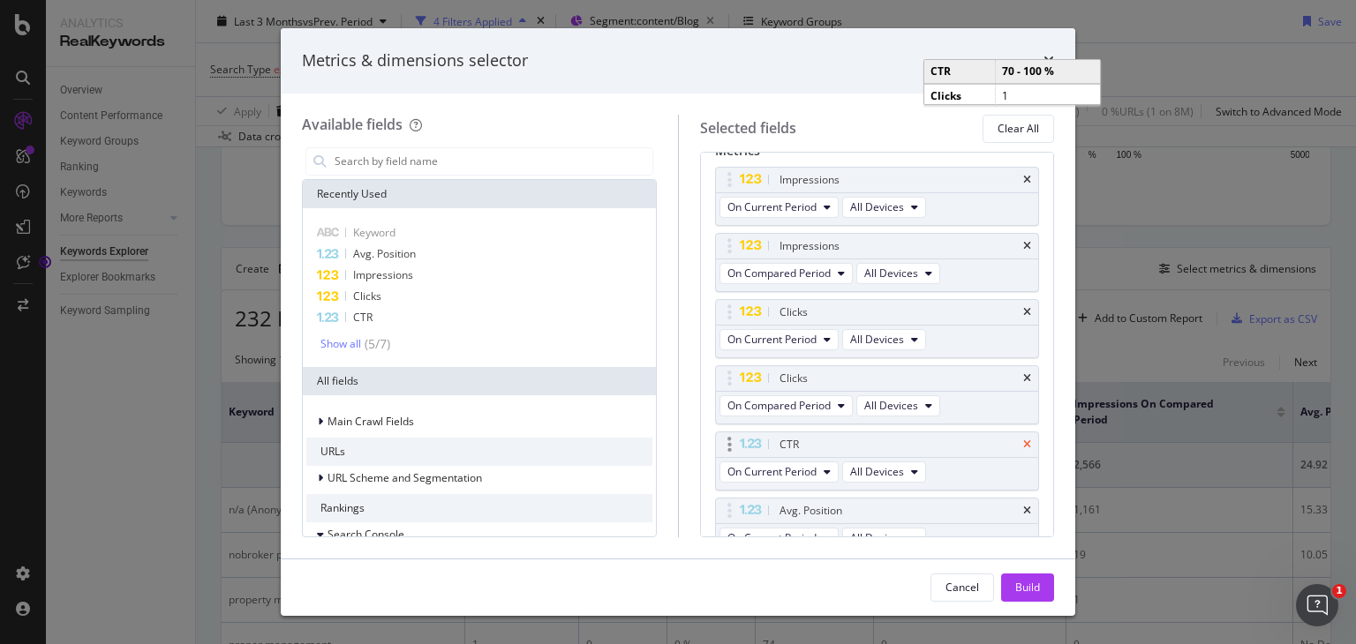
click at [1023, 441] on icon "times" at bounding box center [1027, 445] width 8 height 11
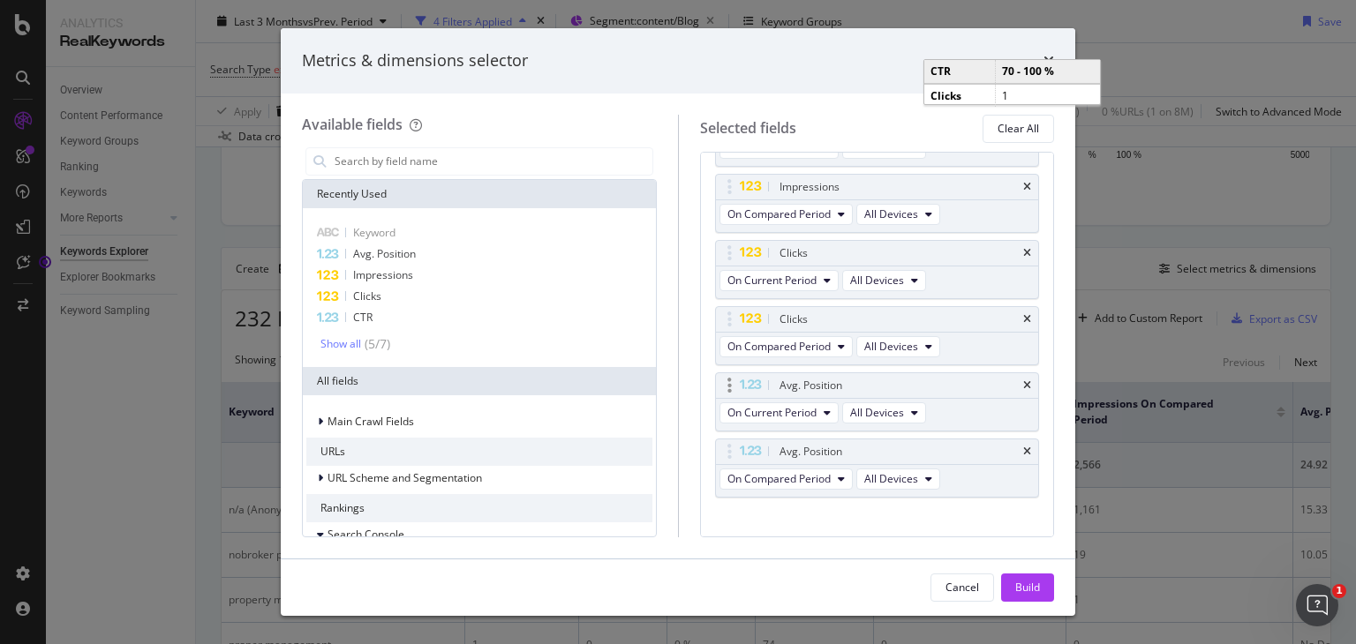
scroll to position [193, 0]
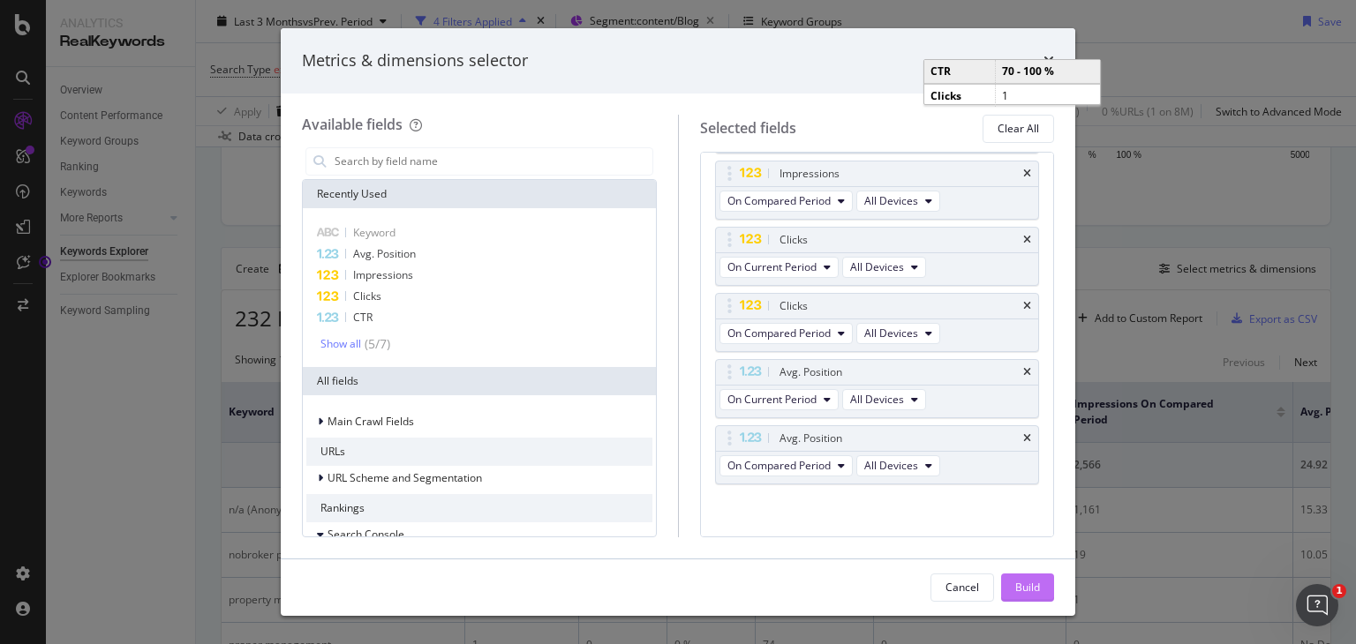
click at [1034, 585] on div "Build" at bounding box center [1027, 587] width 25 height 15
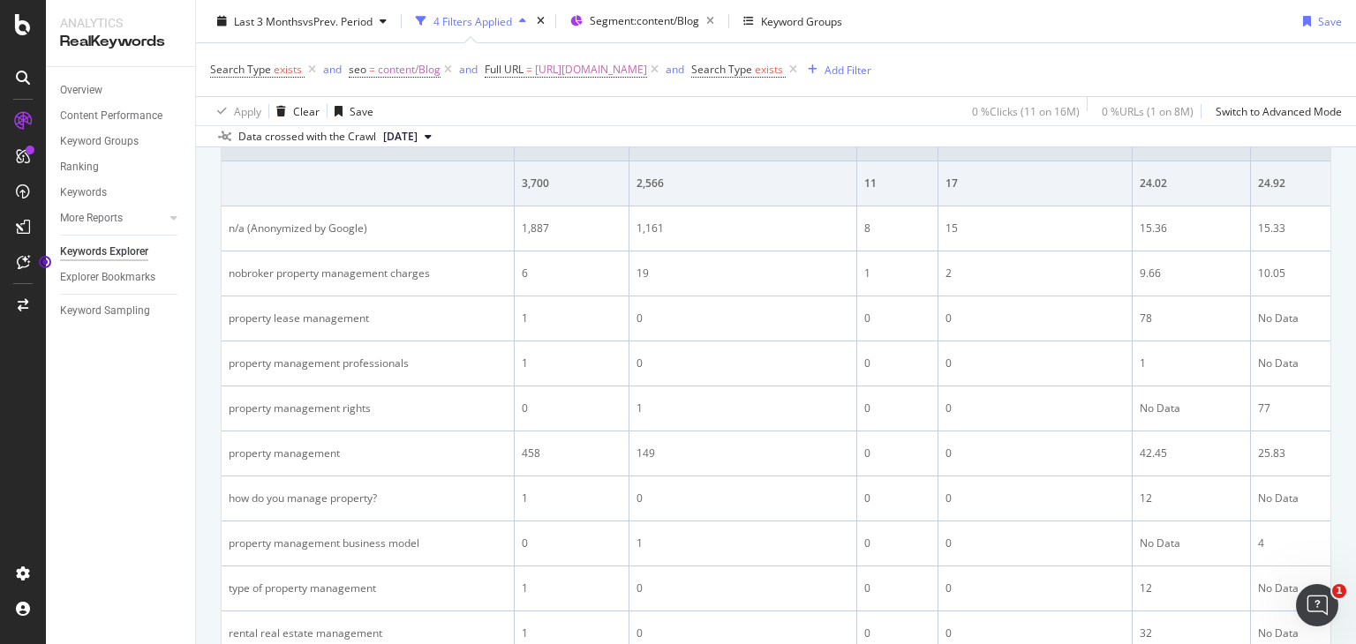
scroll to position [653, 0]
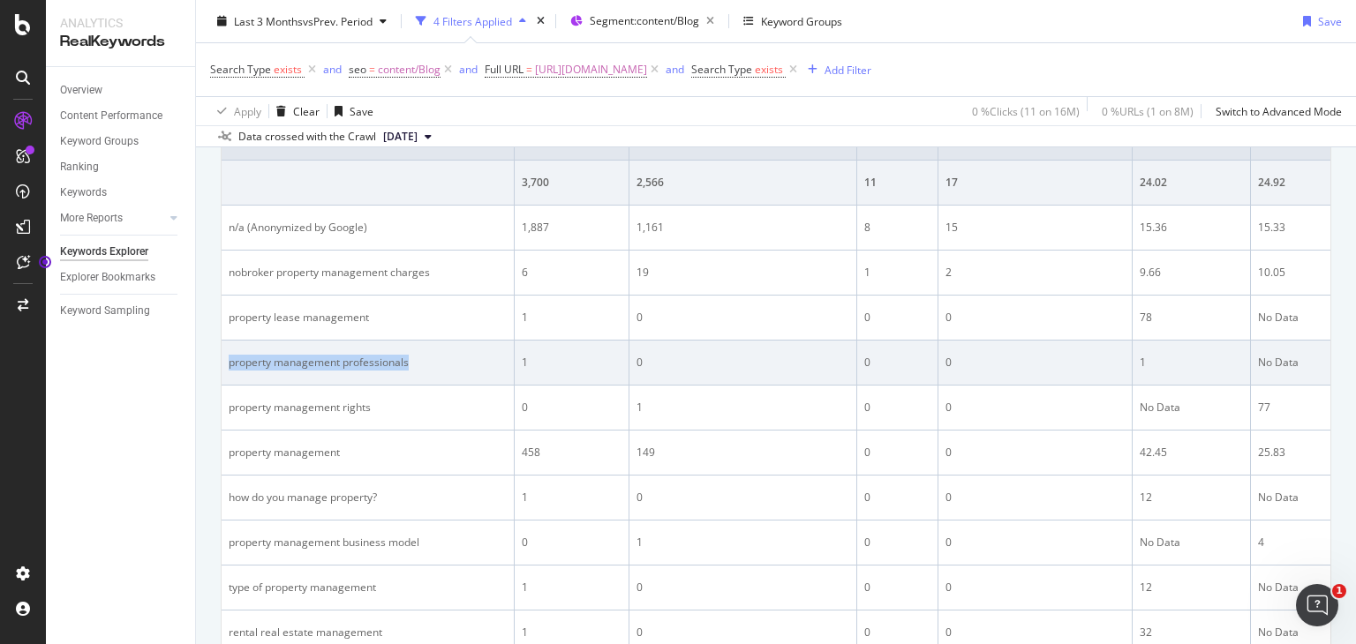
drag, startPoint x: 225, startPoint y: 357, endPoint x: 419, endPoint y: 349, distance: 194.4
click at [419, 349] on td "property management professionals" at bounding box center [368, 363] width 293 height 45
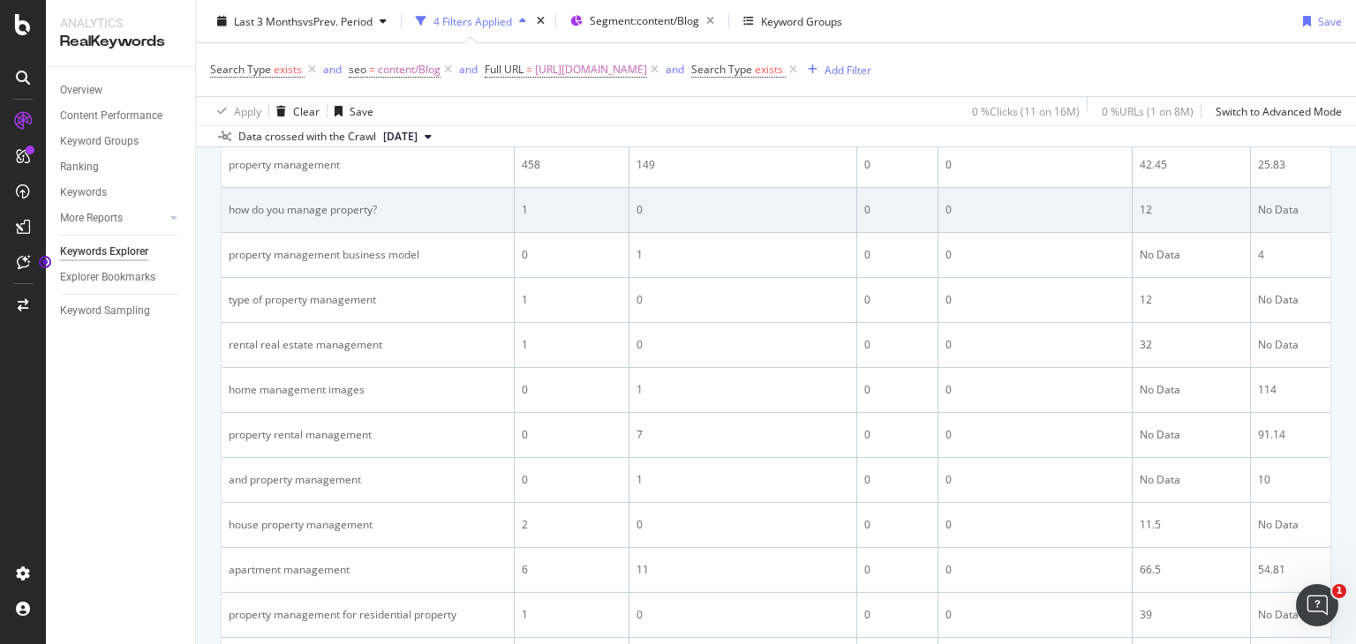
scroll to position [940, 0]
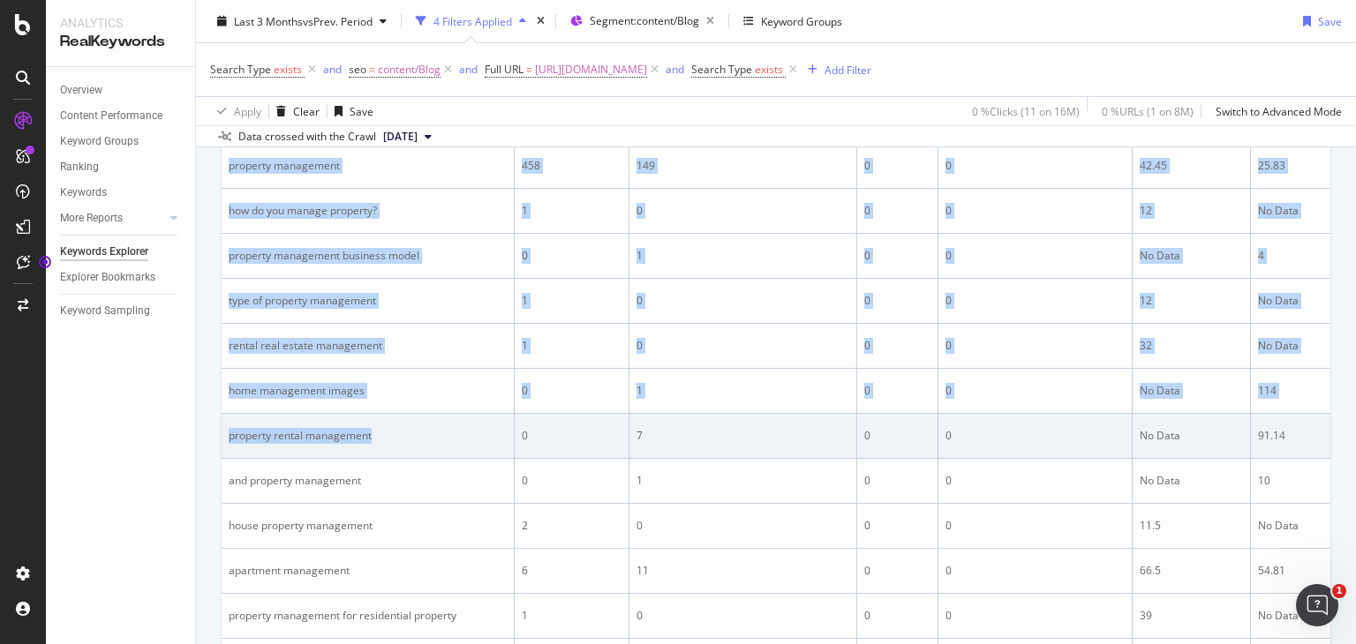
drag, startPoint x: 220, startPoint y: 431, endPoint x: 389, endPoint y: 428, distance: 169.5
click at [389, 428] on div "property rental management" at bounding box center [368, 436] width 278 height 16
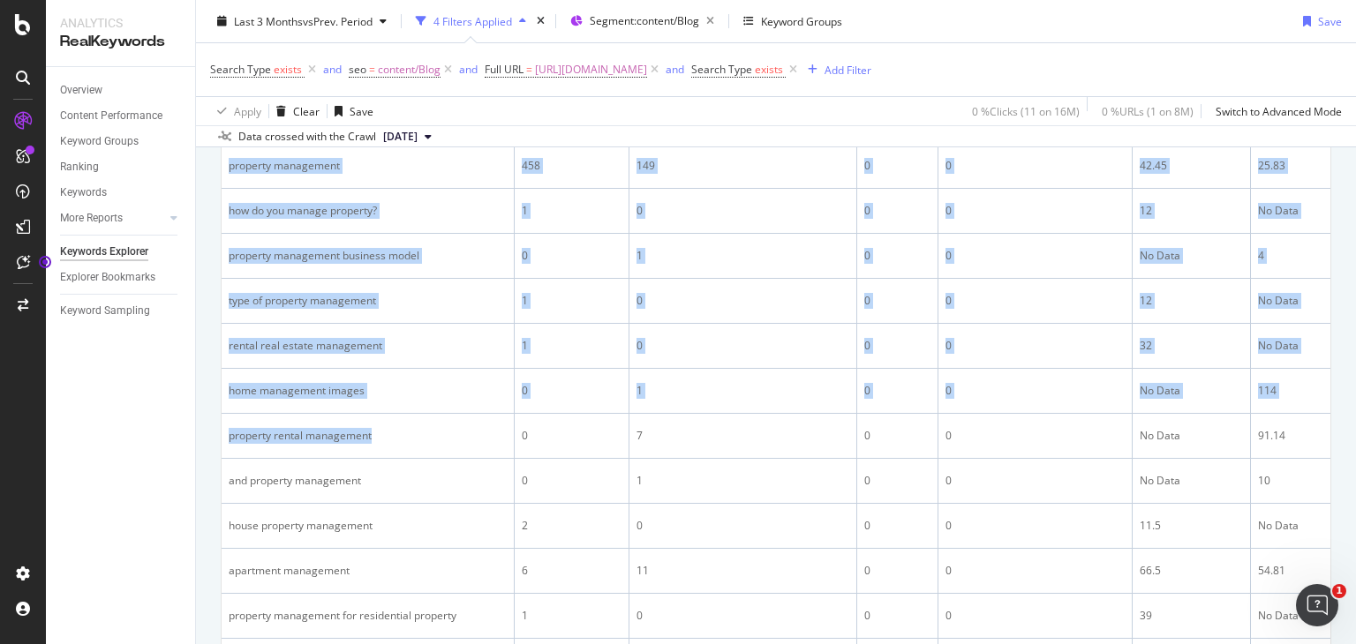
drag, startPoint x: 389, startPoint y: 432, endPoint x: 213, endPoint y: 443, distance: 176.9
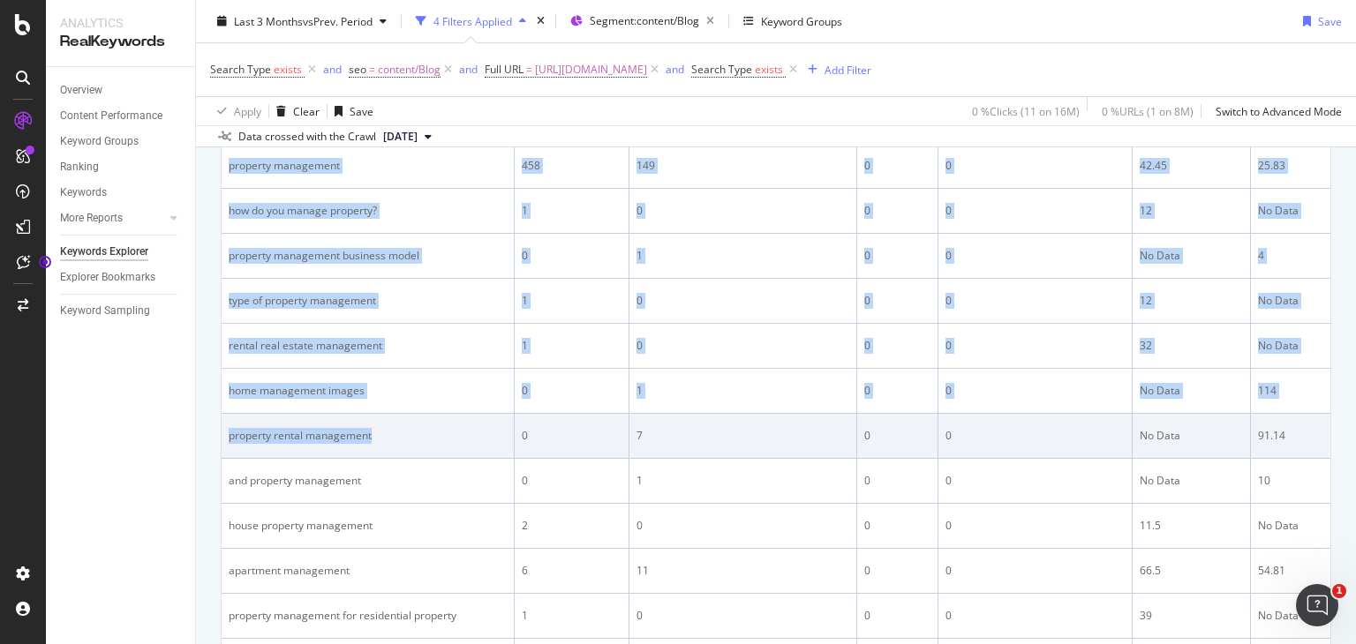
click at [376, 429] on div "property rental management" at bounding box center [368, 436] width 278 height 16
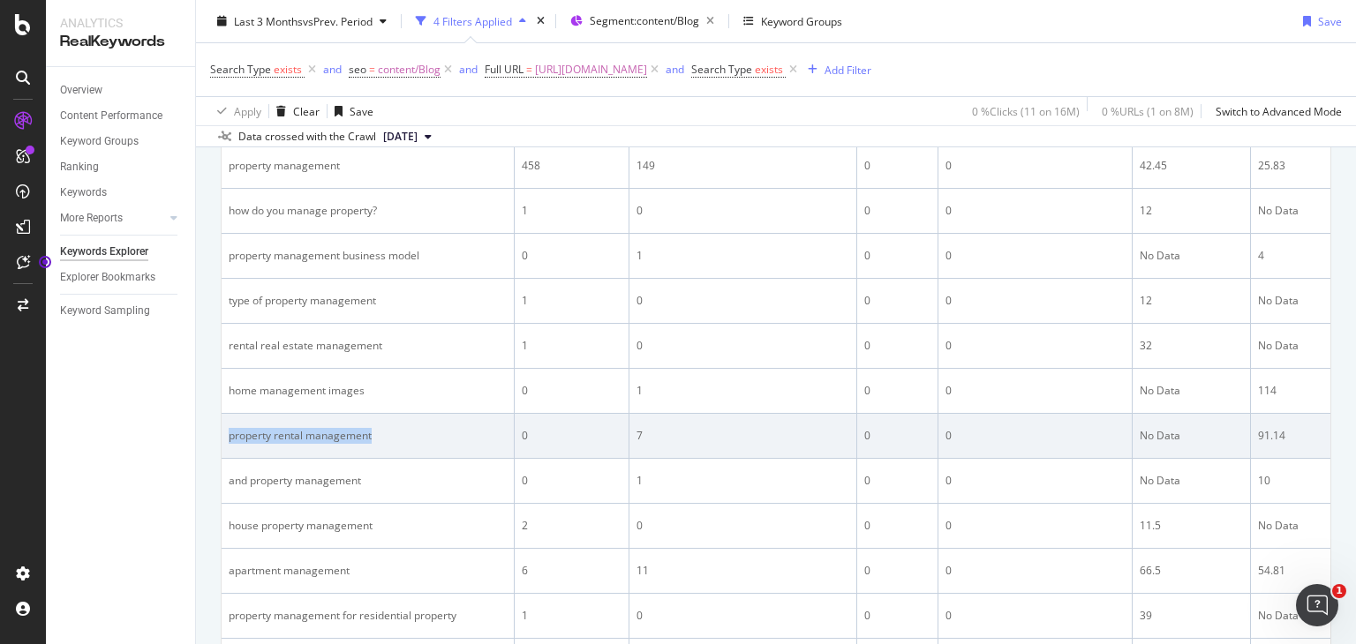
drag, startPoint x: 376, startPoint y: 429, endPoint x: 229, endPoint y: 432, distance: 147.4
click at [229, 432] on div "property rental management" at bounding box center [368, 436] width 278 height 16
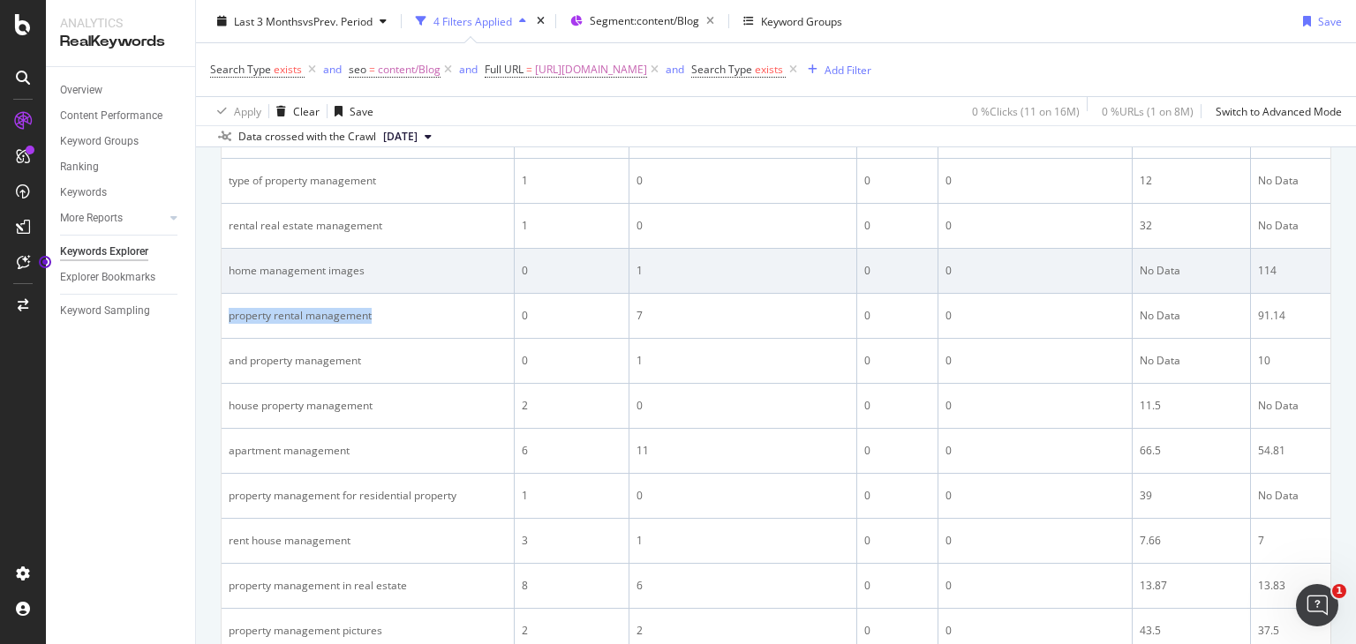
scroll to position [1063, 0]
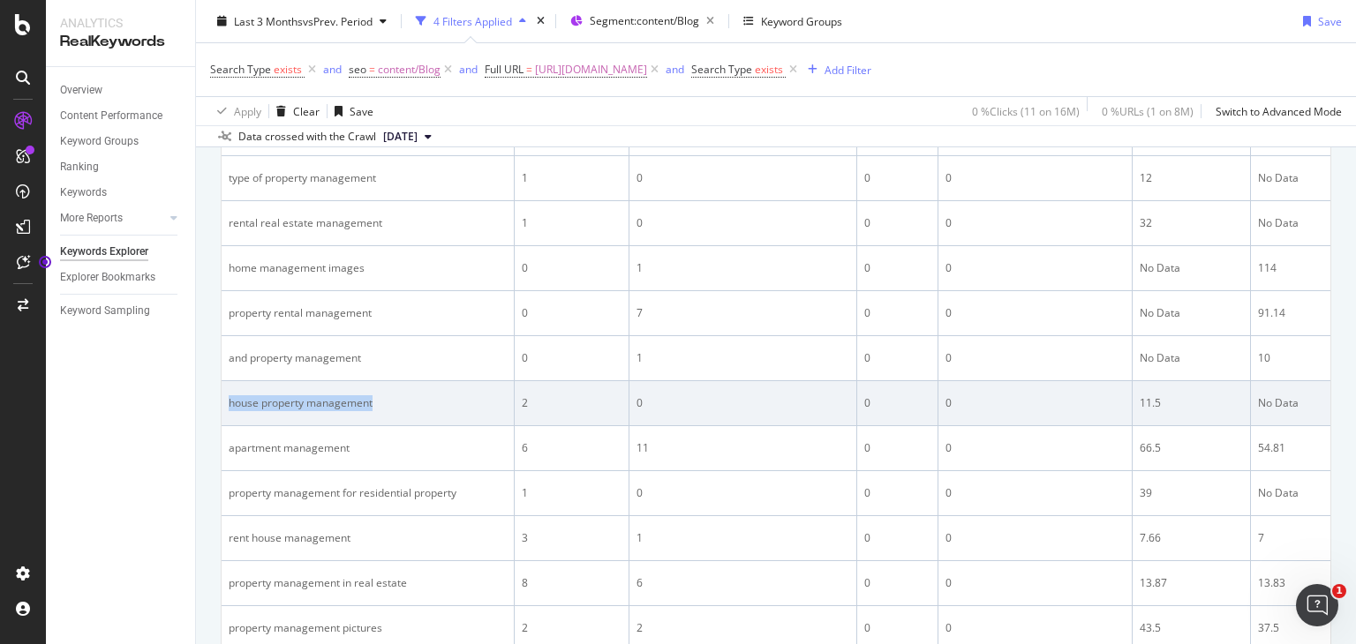
drag, startPoint x: 373, startPoint y: 400, endPoint x: 225, endPoint y: 404, distance: 148.3
click at [225, 404] on td "house property management" at bounding box center [368, 403] width 293 height 45
copy div "house property management"
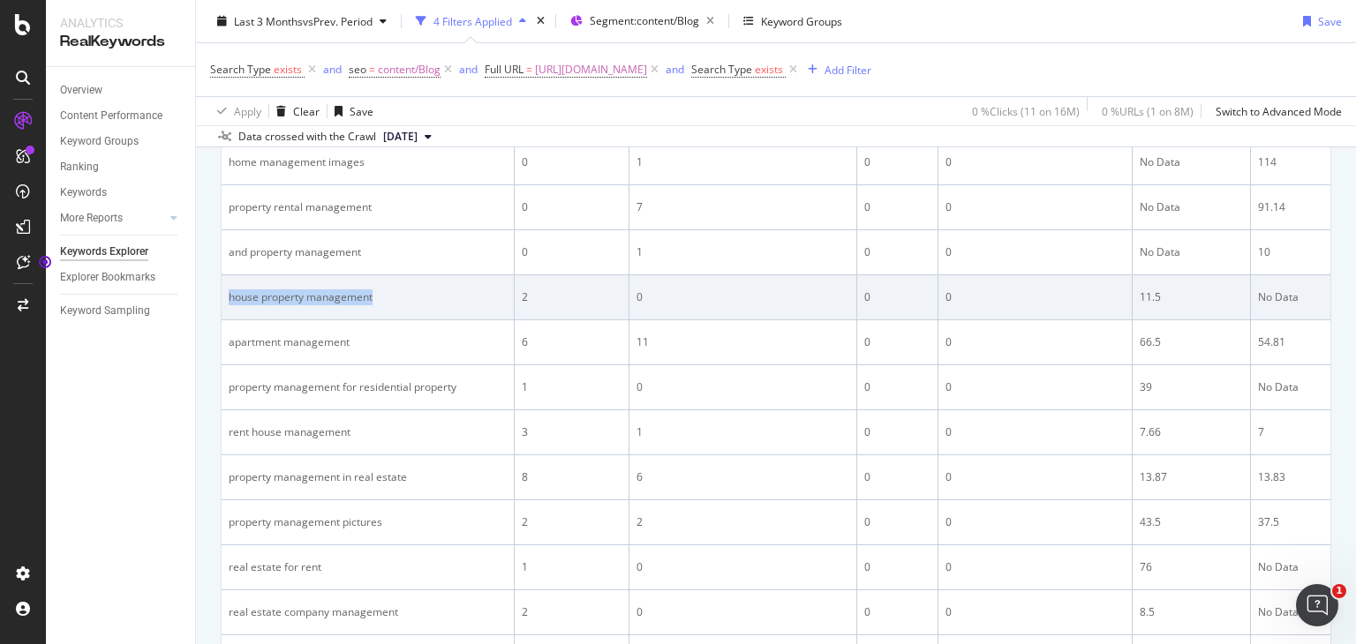
scroll to position [1170, 0]
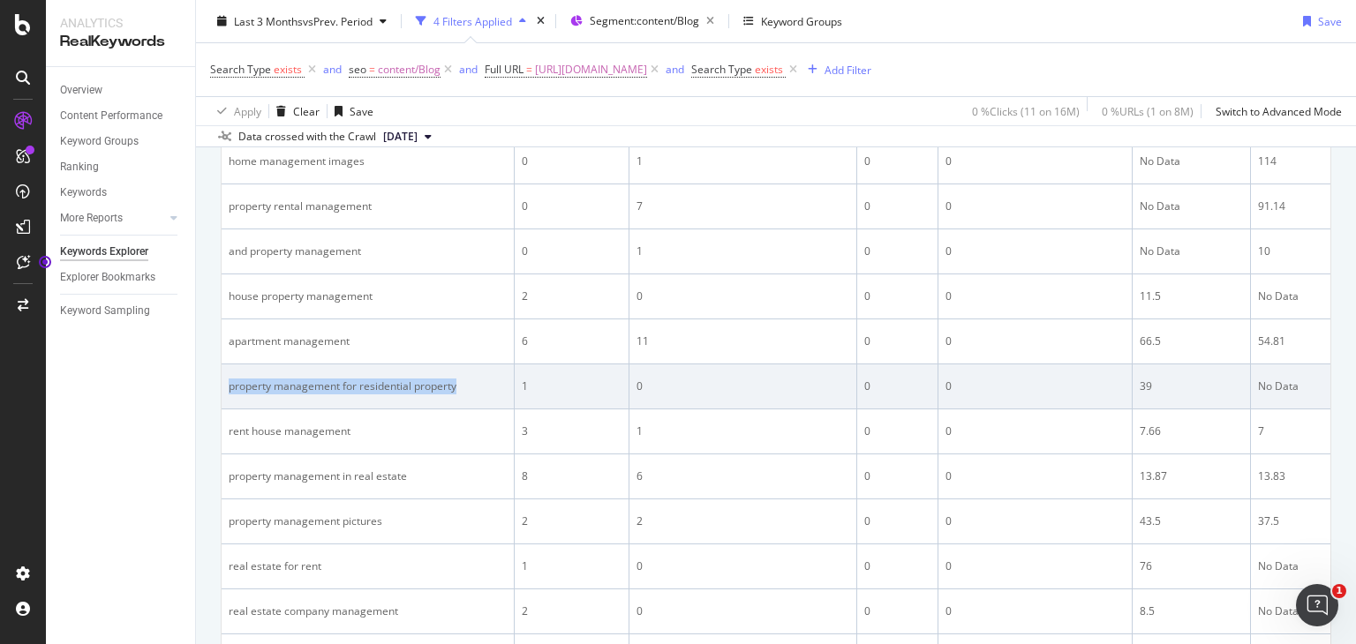
drag, startPoint x: 222, startPoint y: 386, endPoint x: 458, endPoint y: 383, distance: 236.6
click at [458, 383] on td "property management for residential property" at bounding box center [368, 387] width 293 height 45
copy div "property management for residential property"
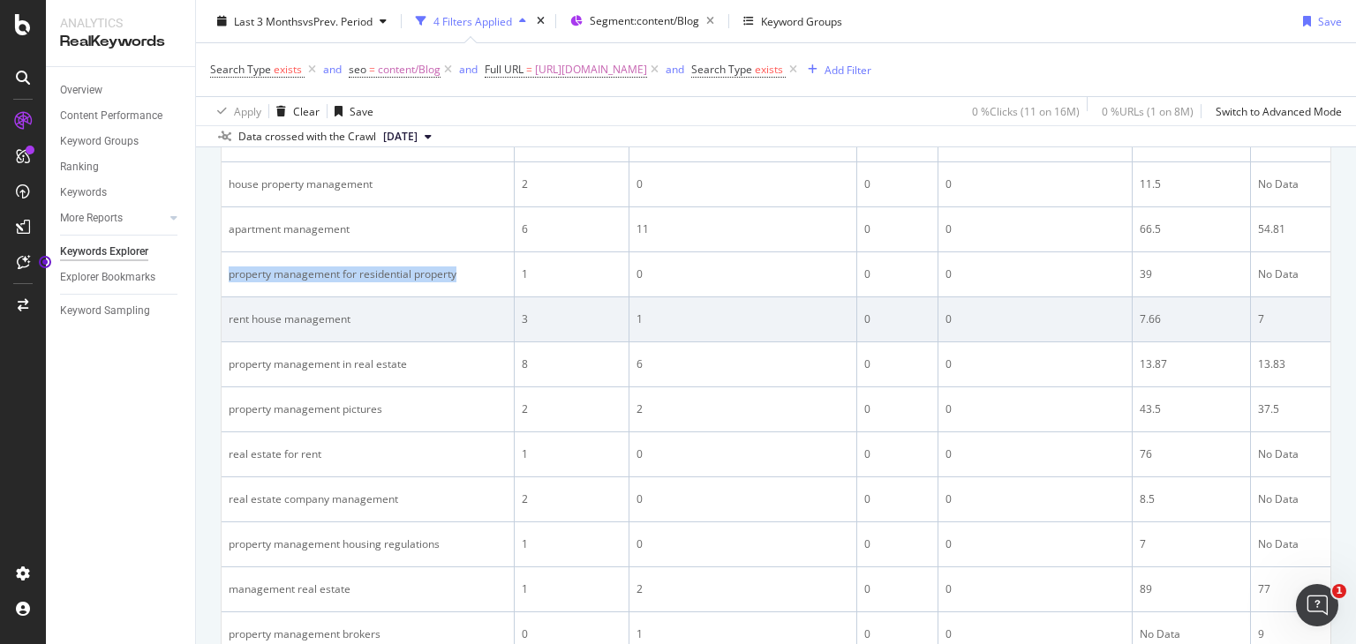
scroll to position [1291, 0]
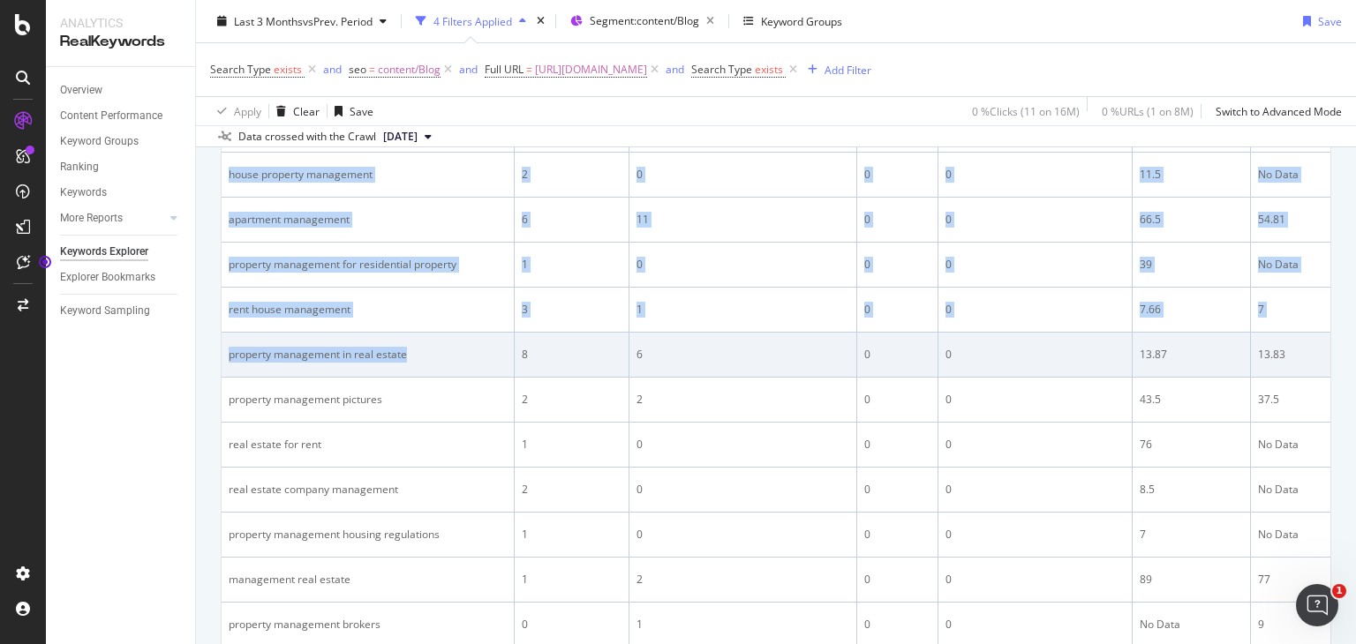
drag, startPoint x: 214, startPoint y: 354, endPoint x: 429, endPoint y: 347, distance: 214.6
click at [429, 347] on div "By URL Top Charts Clicks By seo Level 3 By: seo Level 3 No Data Clicks By Avera…" at bounding box center [776, 409] width 1160 height 3019
click at [429, 347] on div "property management in real estate" at bounding box center [368, 355] width 278 height 16
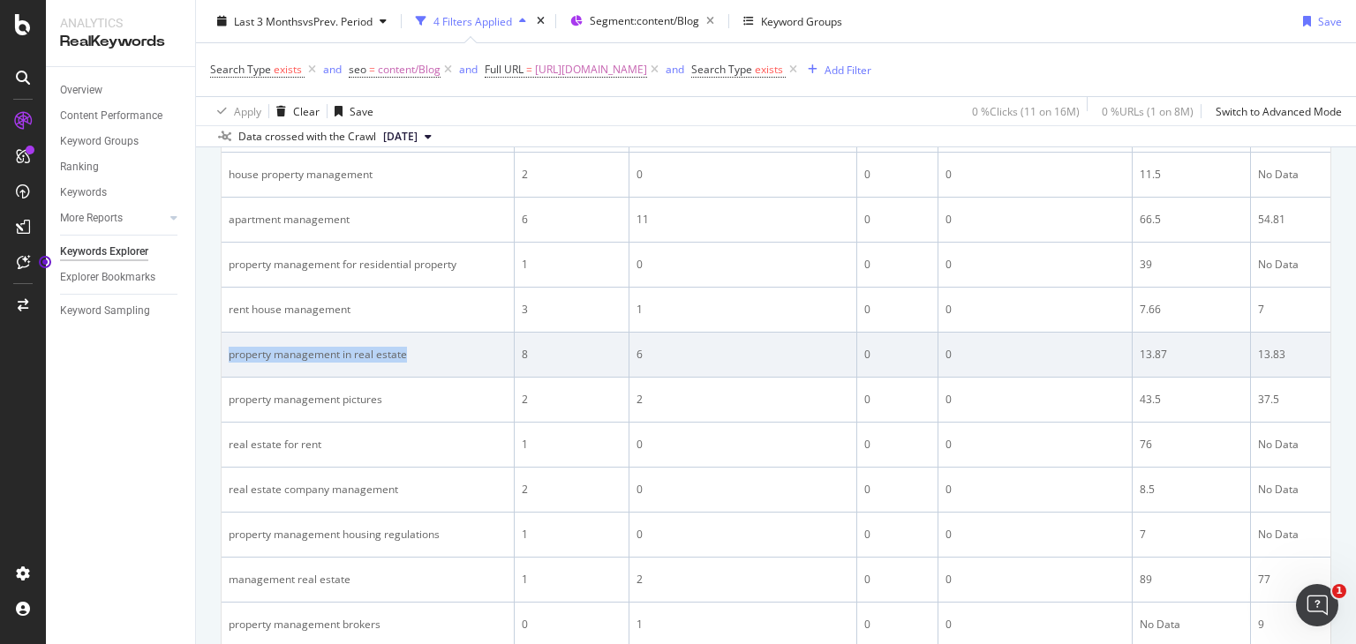
drag, startPoint x: 429, startPoint y: 347, endPoint x: 225, endPoint y: 348, distance: 203.9
click at [225, 348] on td "property management in real estate" at bounding box center [368, 355] width 293 height 45
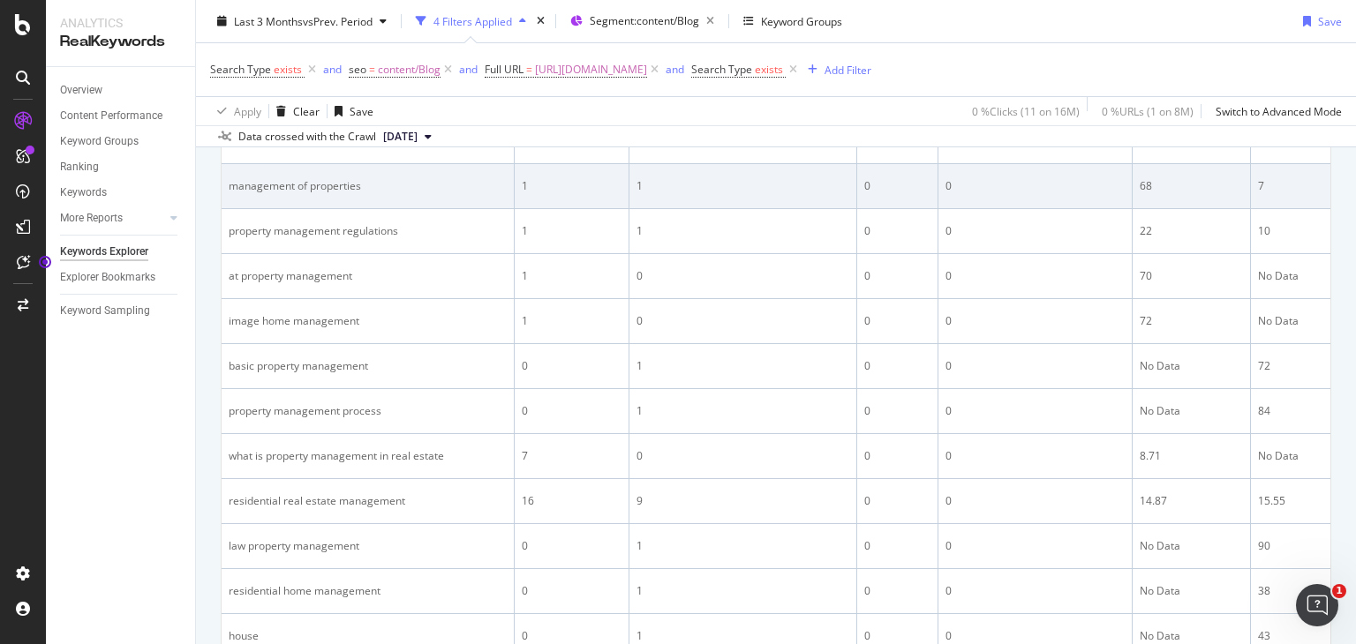
scroll to position [1866, 0]
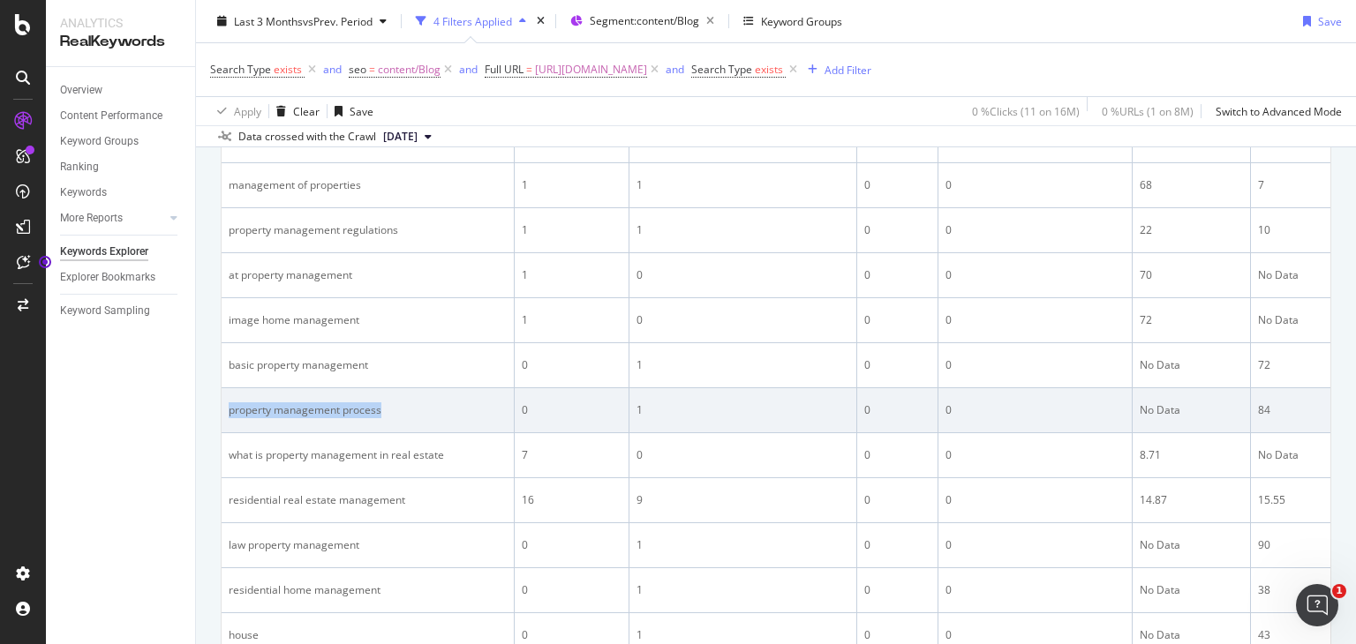
drag, startPoint x: 225, startPoint y: 405, endPoint x: 409, endPoint y: 404, distance: 183.6
click at [409, 404] on td "property management process" at bounding box center [368, 410] width 293 height 45
copy div "property management process"
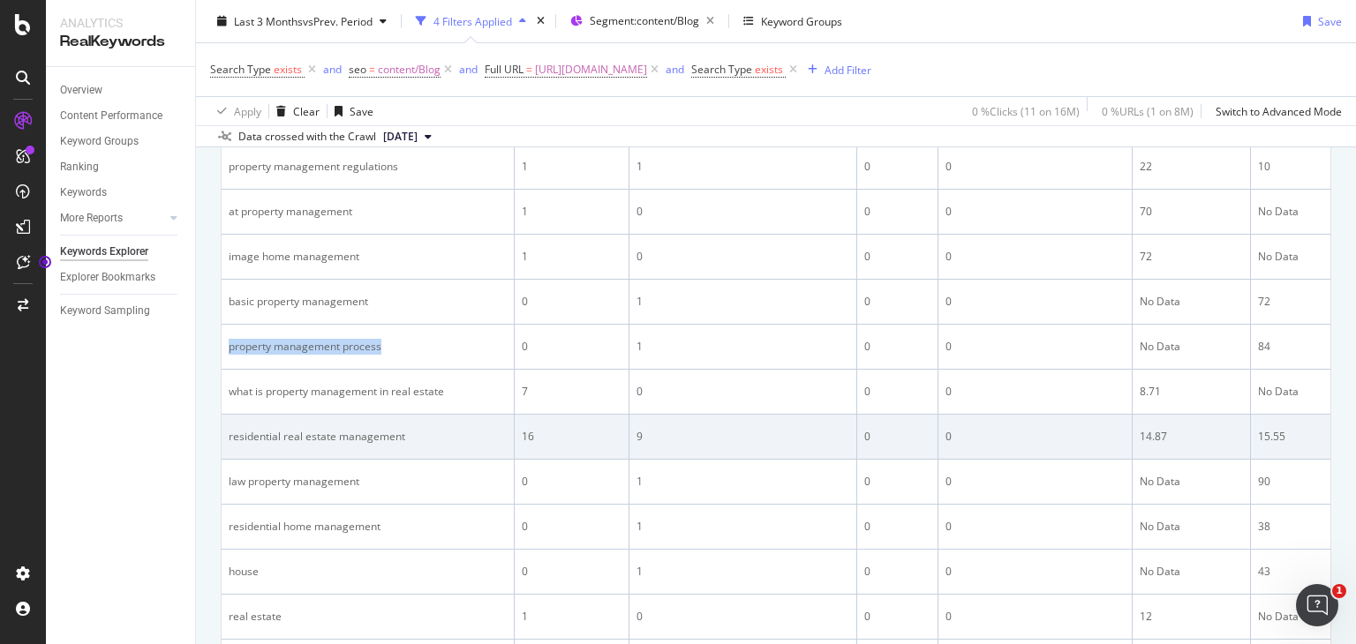
scroll to position [1933, 0]
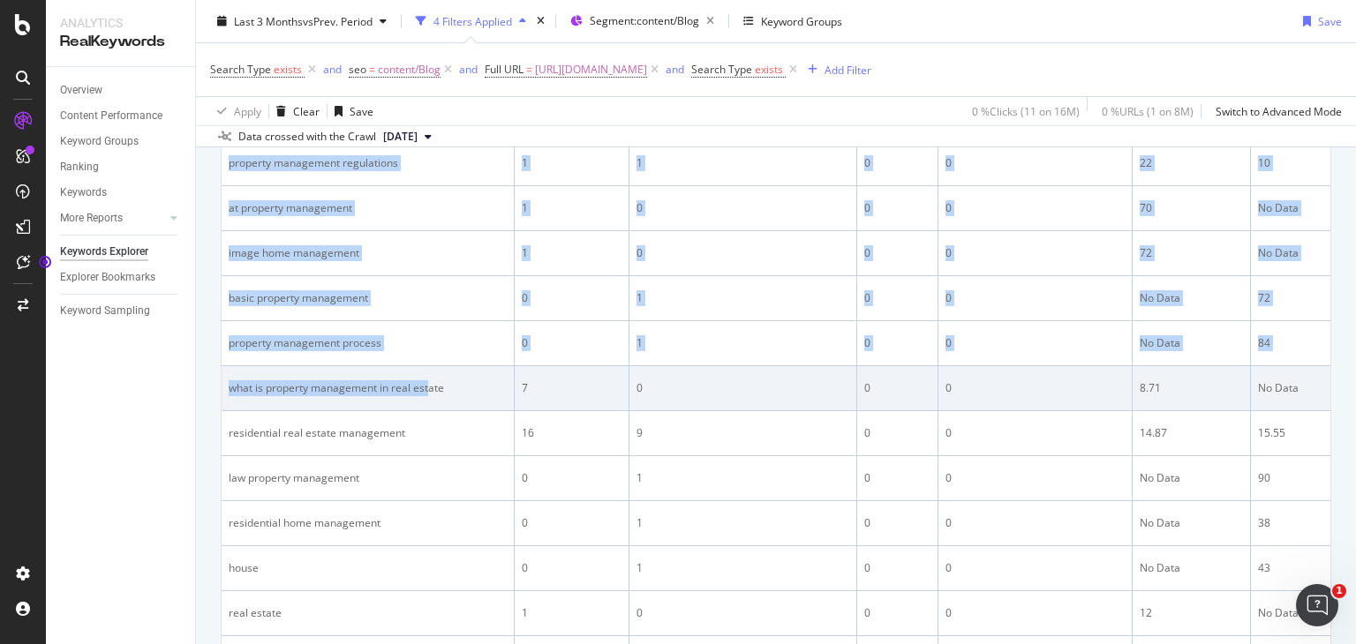
drag, startPoint x: 216, startPoint y: 380, endPoint x: 428, endPoint y: 378, distance: 211.9
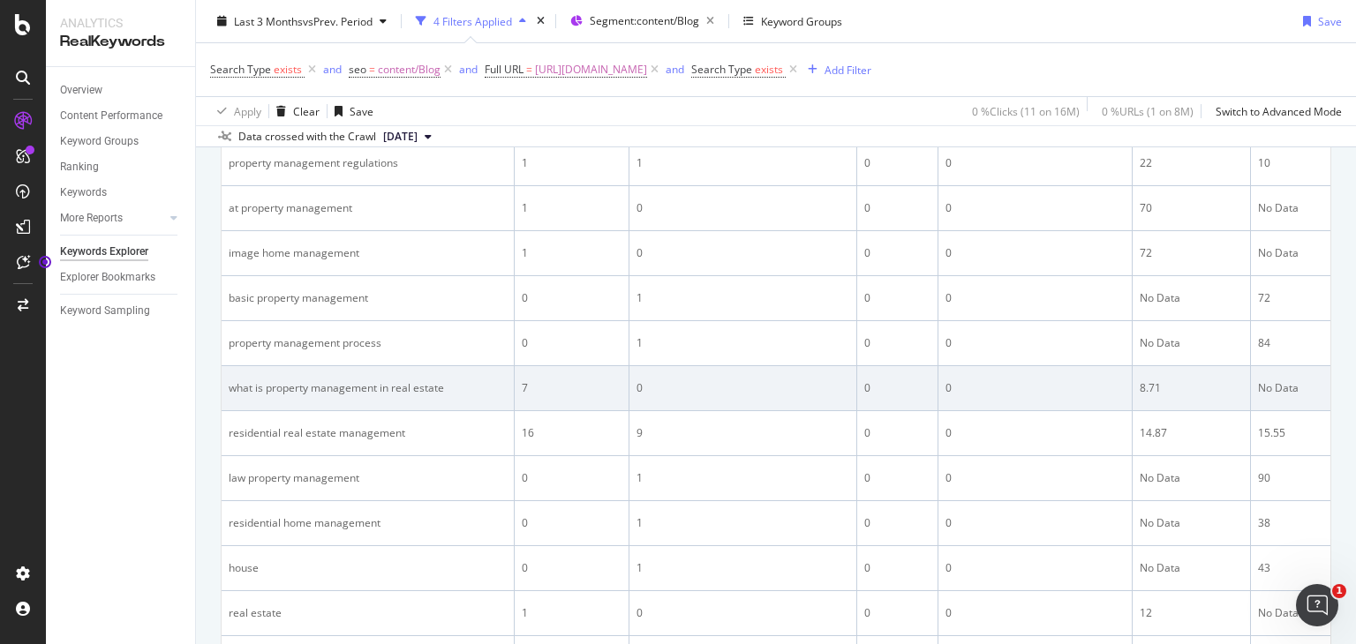
click at [435, 382] on div "what is property management in real estate" at bounding box center [368, 388] width 278 height 16
drag, startPoint x: 449, startPoint y: 382, endPoint x: 224, endPoint y: 382, distance: 225.1
click at [224, 382] on td "what is property management in real estate" at bounding box center [368, 388] width 293 height 45
copy div "what is property management in real estate"
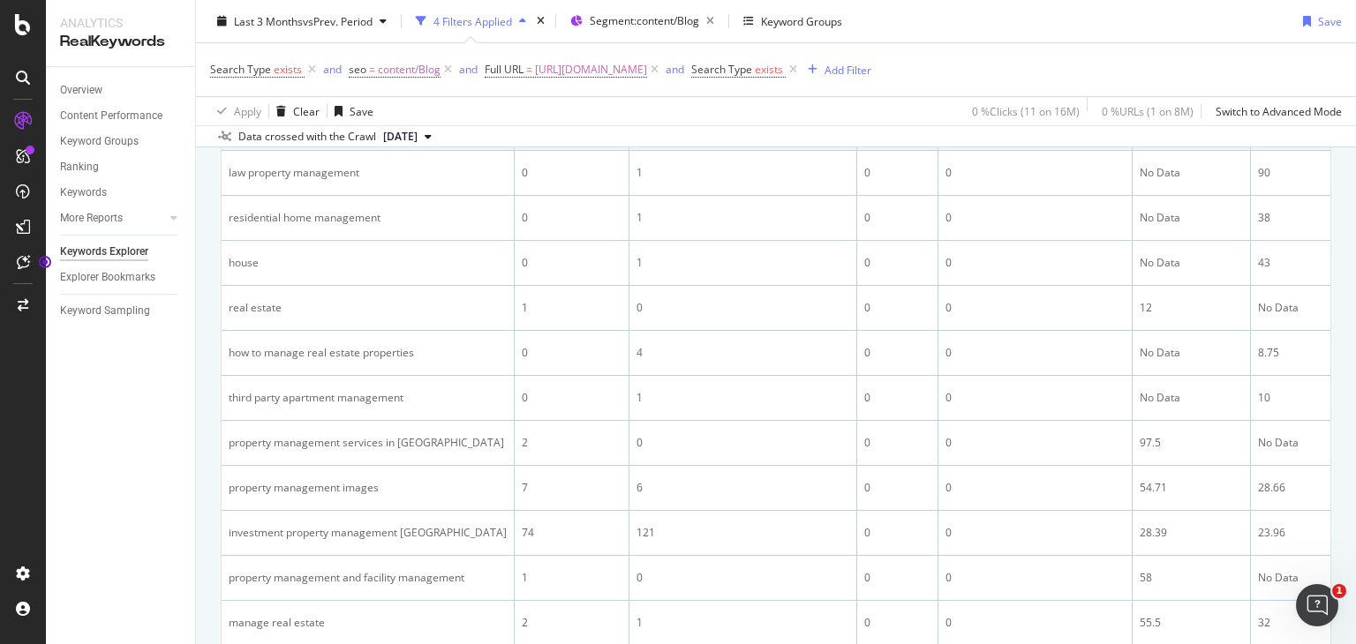
scroll to position [2240, 0]
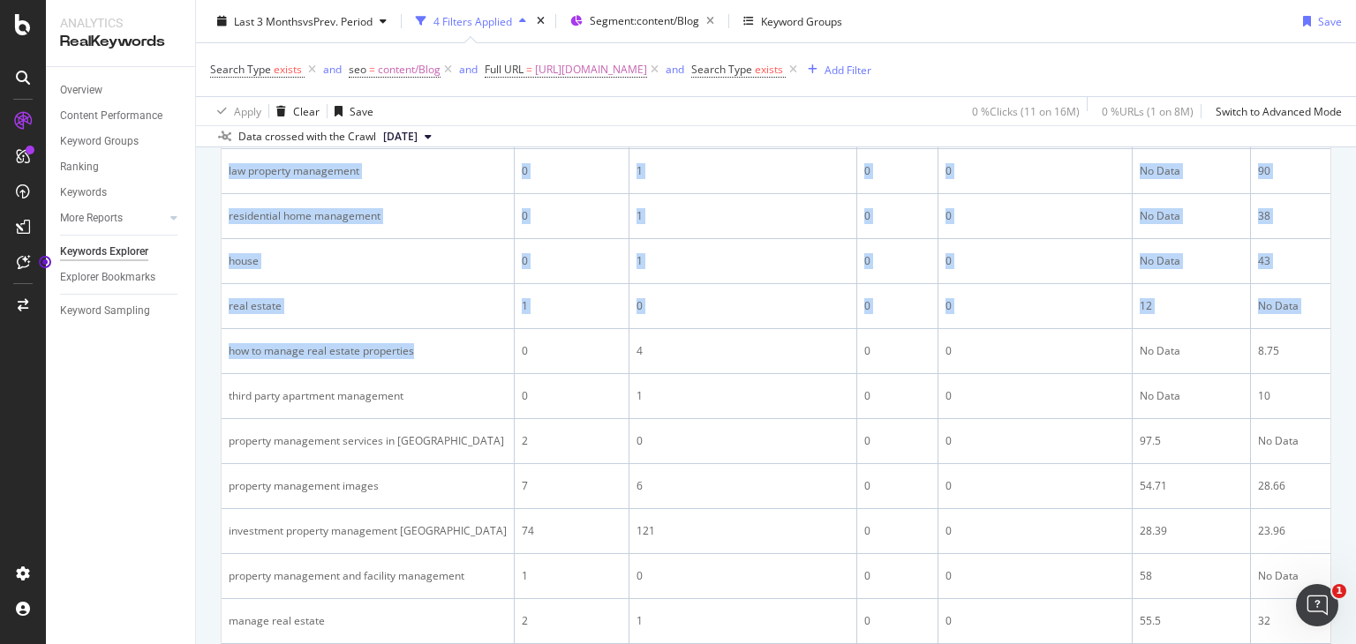
drag, startPoint x: 412, startPoint y: 342, endPoint x: 212, endPoint y: 352, distance: 200.6
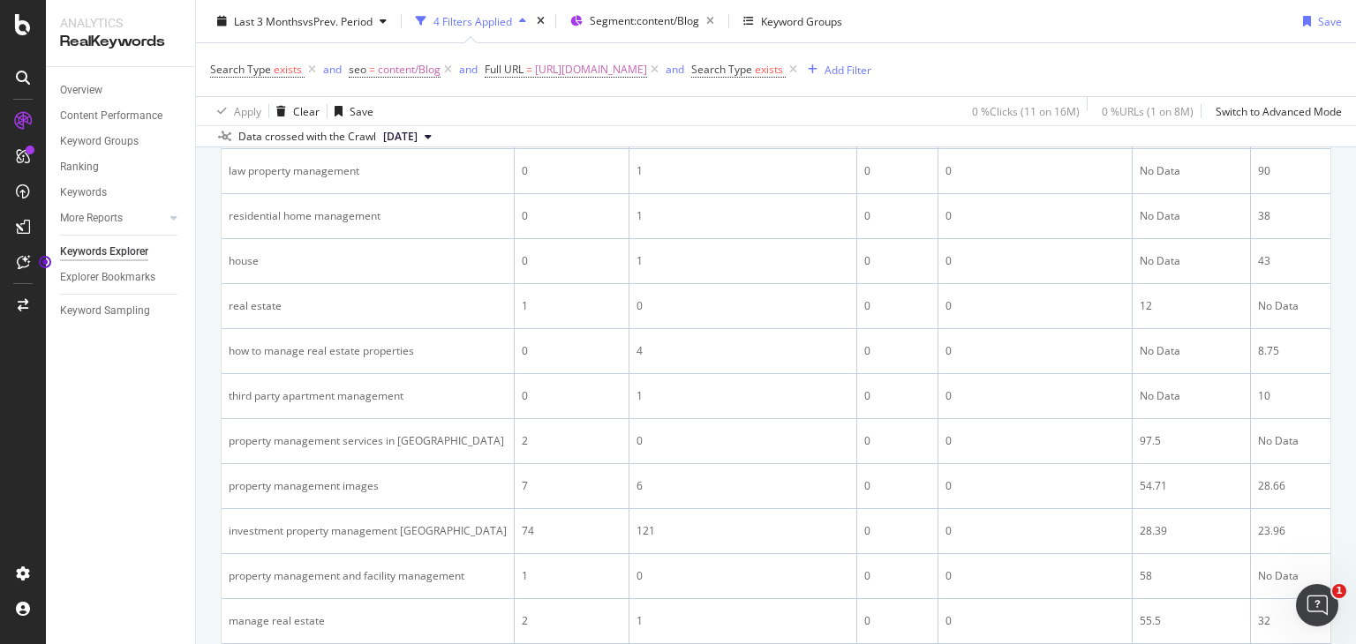
click at [193, 351] on div "Overview Content Performance Keyword Groups Ranking Keywords More Reports Count…" at bounding box center [120, 355] width 149 height 577
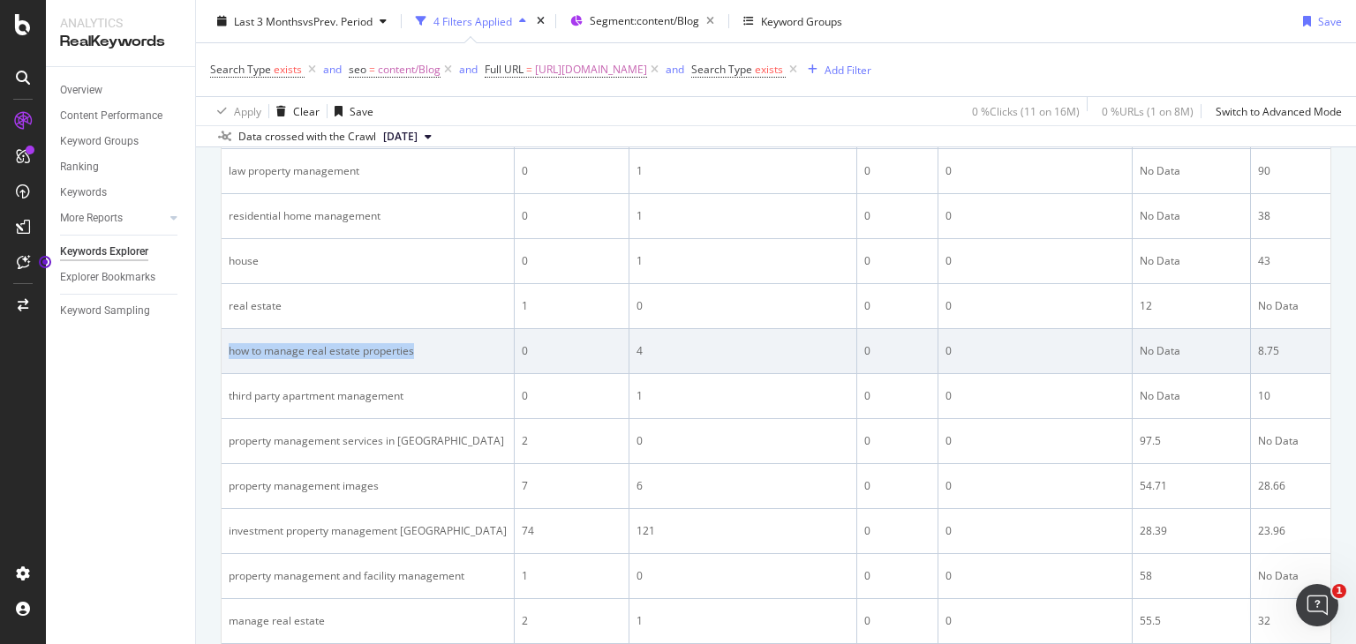
drag, startPoint x: 413, startPoint y: 344, endPoint x: 226, endPoint y: 350, distance: 187.2
click at [226, 350] on td "how to manage real estate properties" at bounding box center [368, 351] width 293 height 45
copy div "how to manage real estate properties"
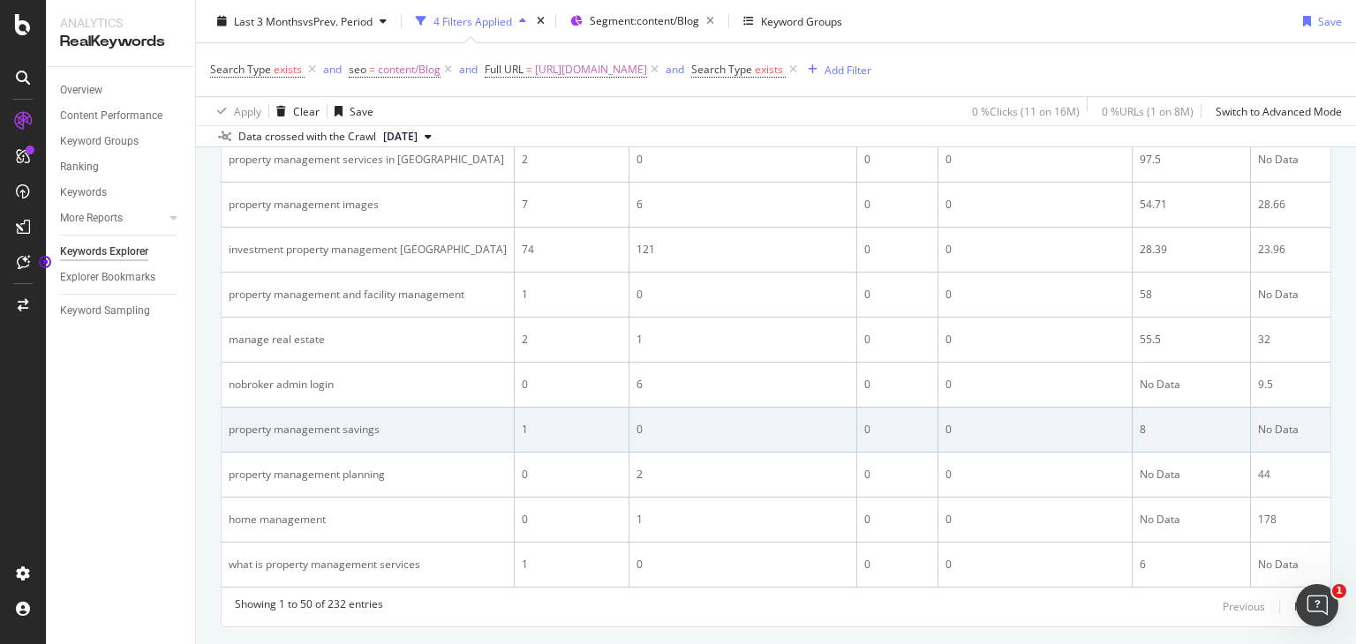
scroll to position [2569, 0]
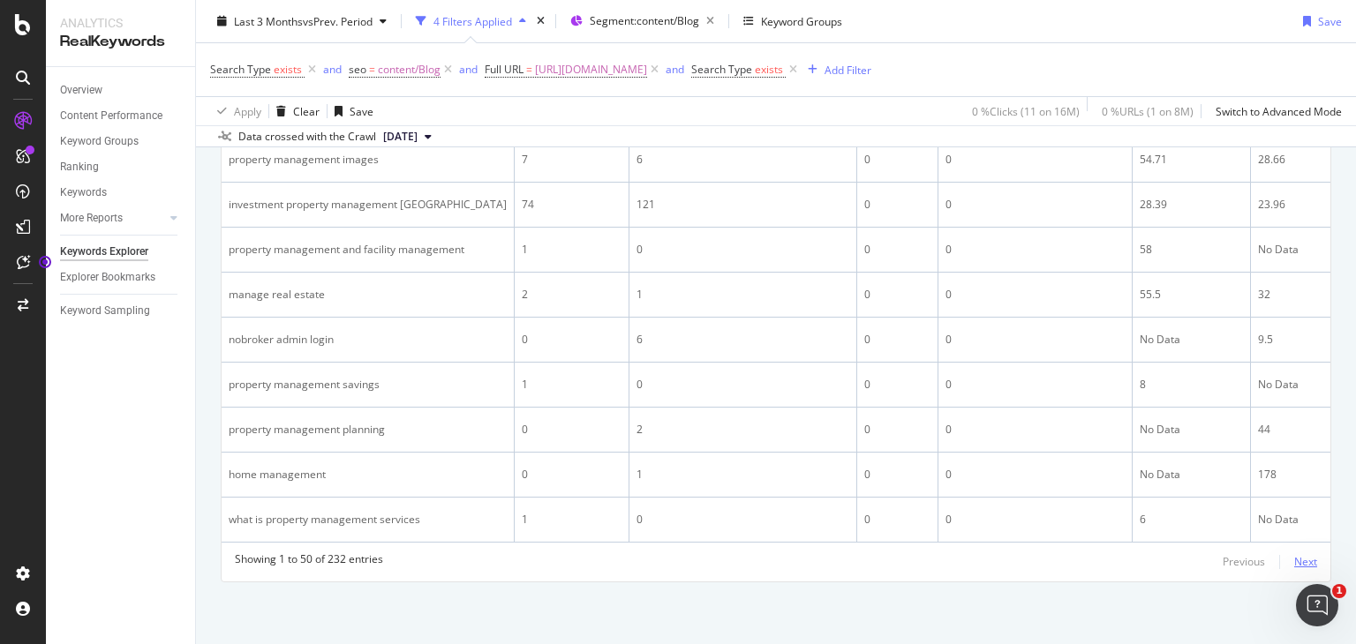
click at [1294, 559] on div "Next" at bounding box center [1305, 561] width 23 height 15
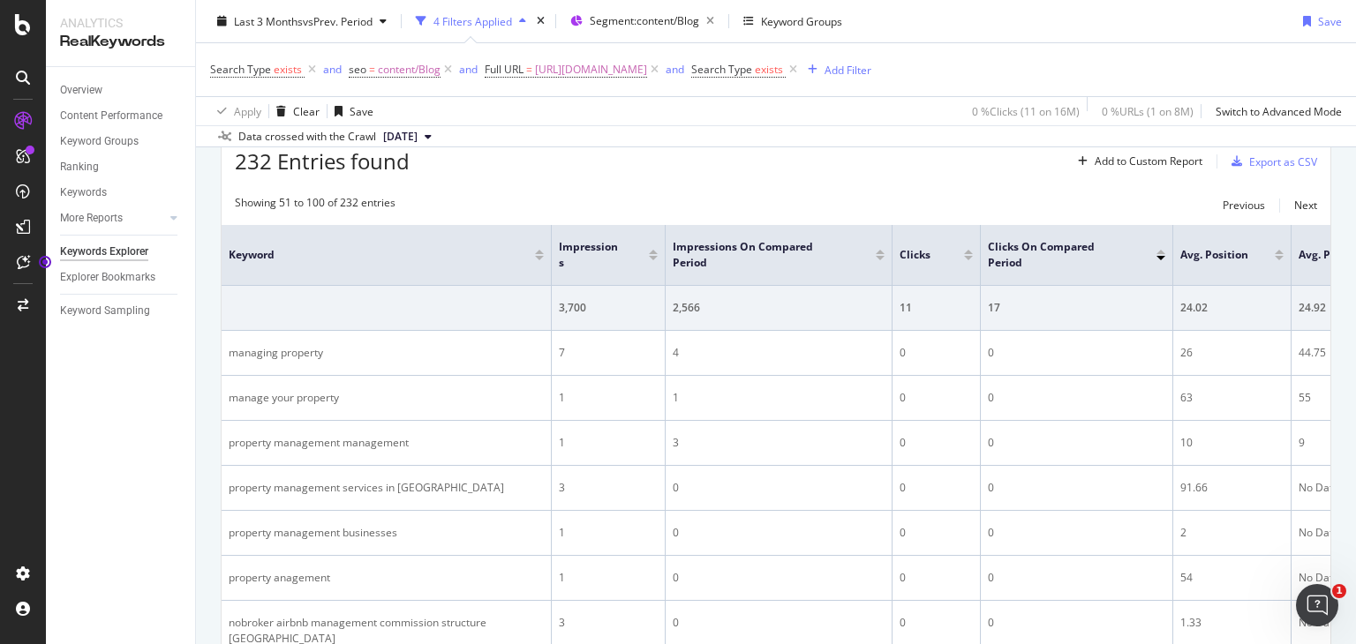
scroll to position [541, 0]
click at [1159, 251] on div at bounding box center [1160, 253] width 9 height 4
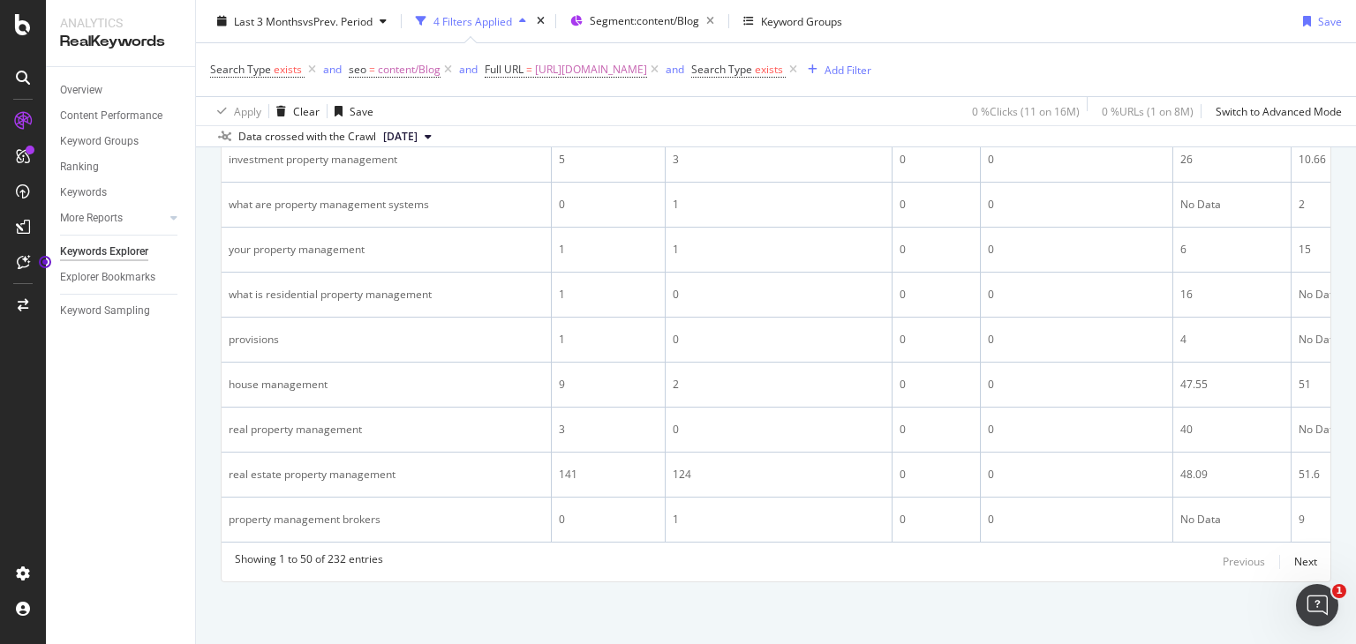
scroll to position [2599, 0]
click at [1294, 559] on div "Next" at bounding box center [1305, 561] width 23 height 15
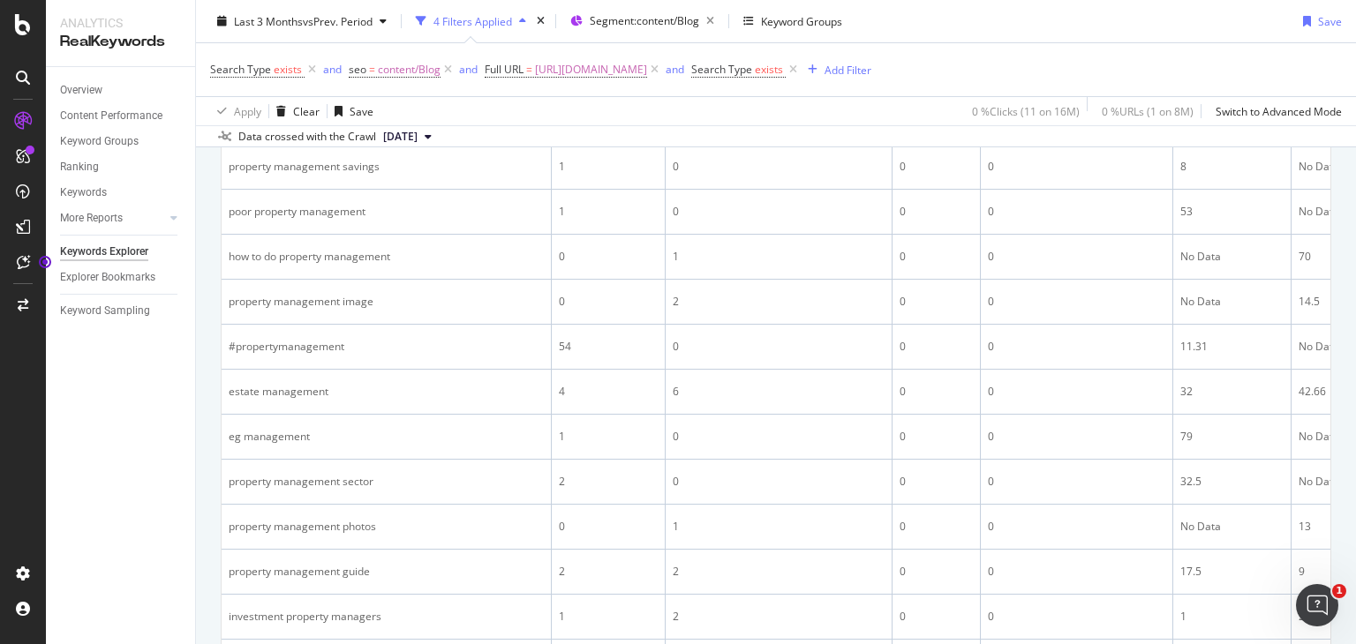
scroll to position [2033, 0]
click at [917, 416] on td "0" at bounding box center [936, 438] width 88 height 45
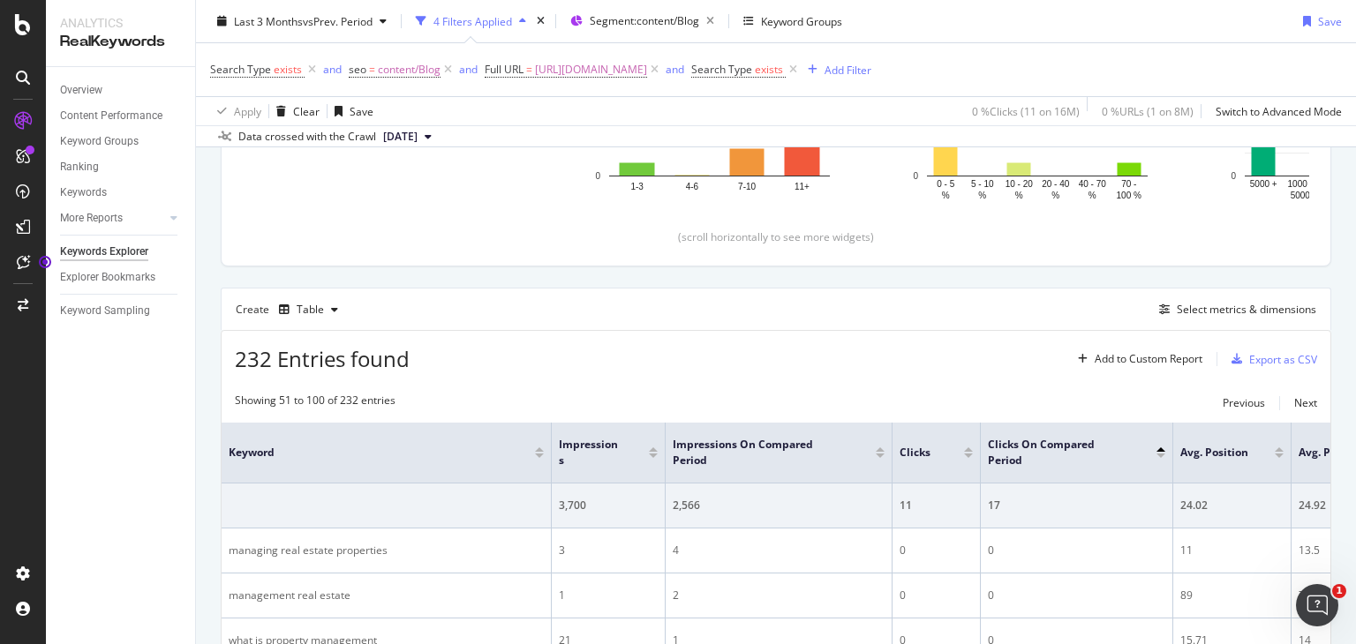
scroll to position [345, 0]
click at [1249, 357] on div "Export as CSV" at bounding box center [1283, 358] width 68 height 15
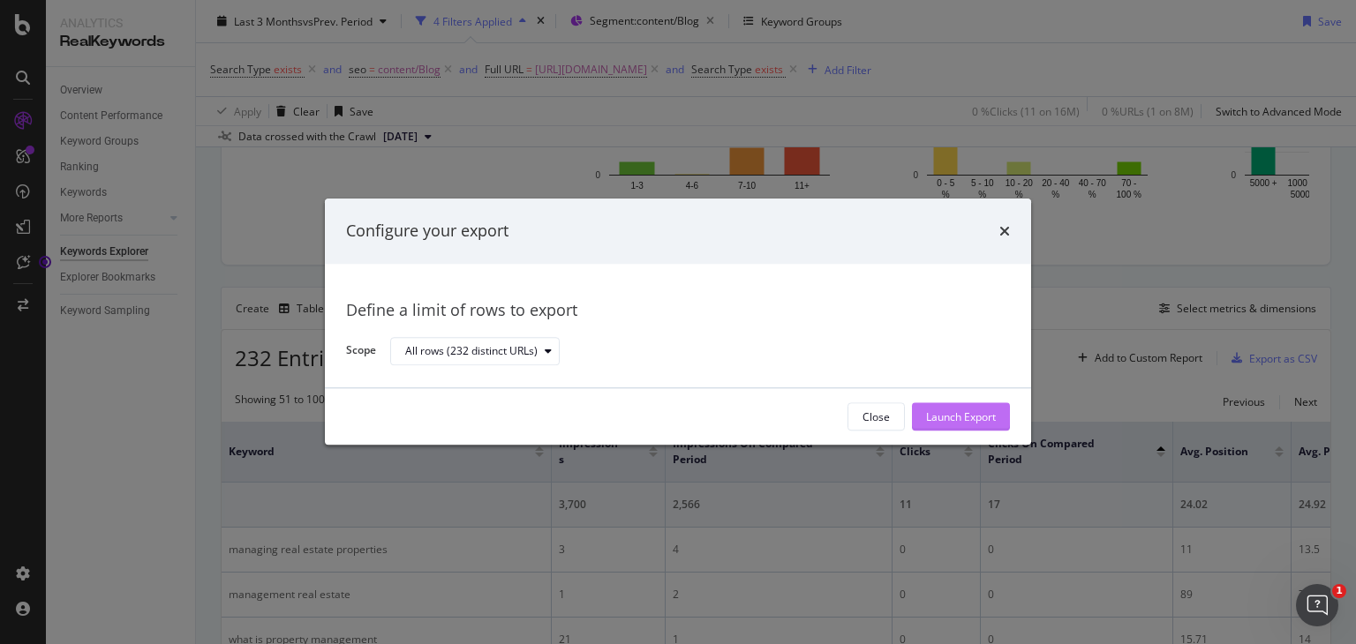
click at [955, 421] on div "Launch Export" at bounding box center [961, 417] width 70 height 15
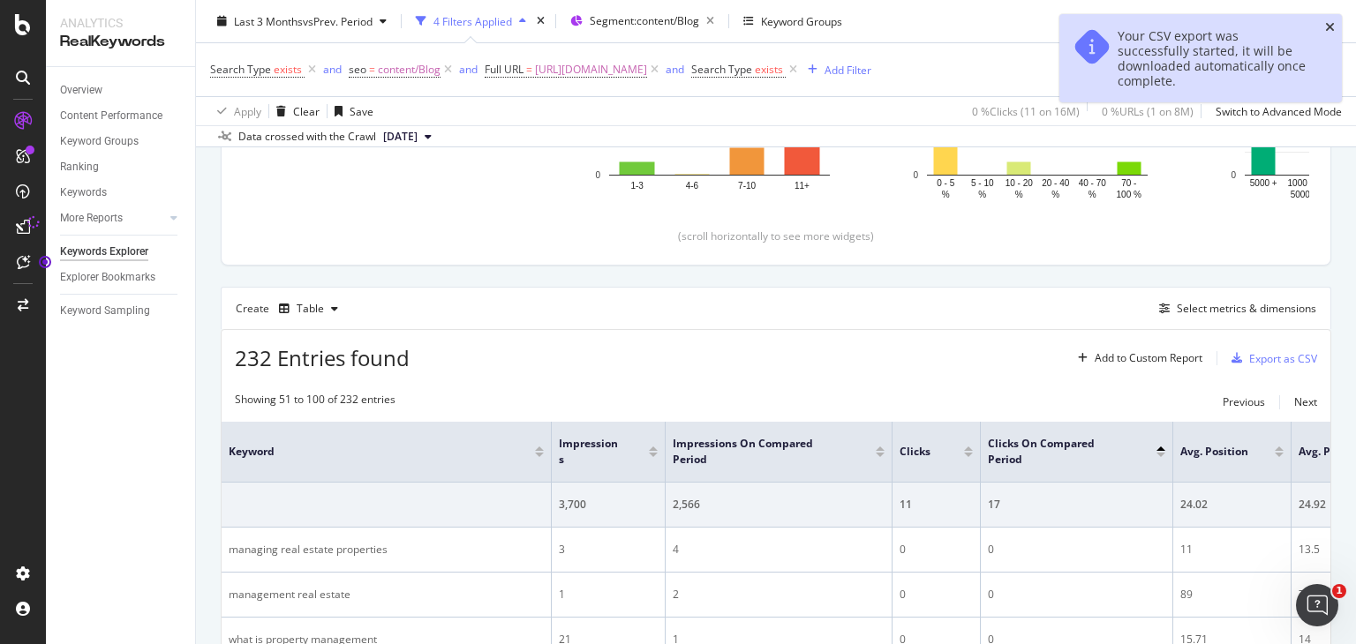
click at [1330, 25] on icon "close toast" at bounding box center [1330, 27] width 10 height 12
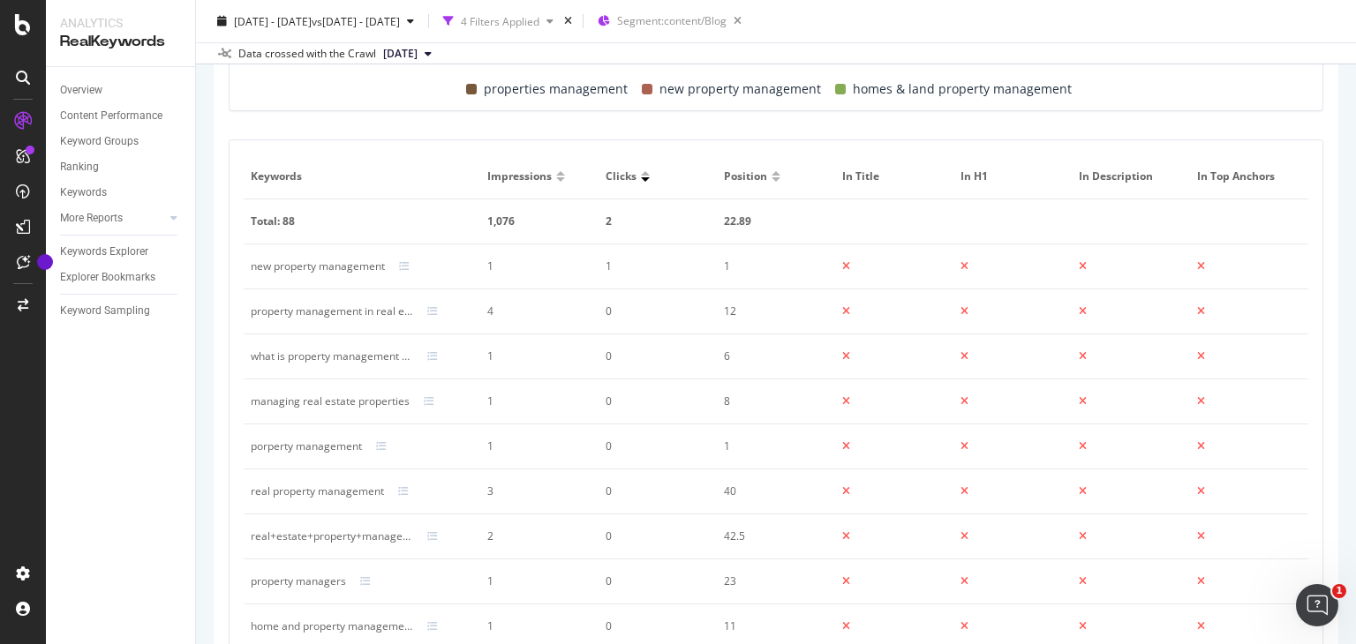
scroll to position [953, 0]
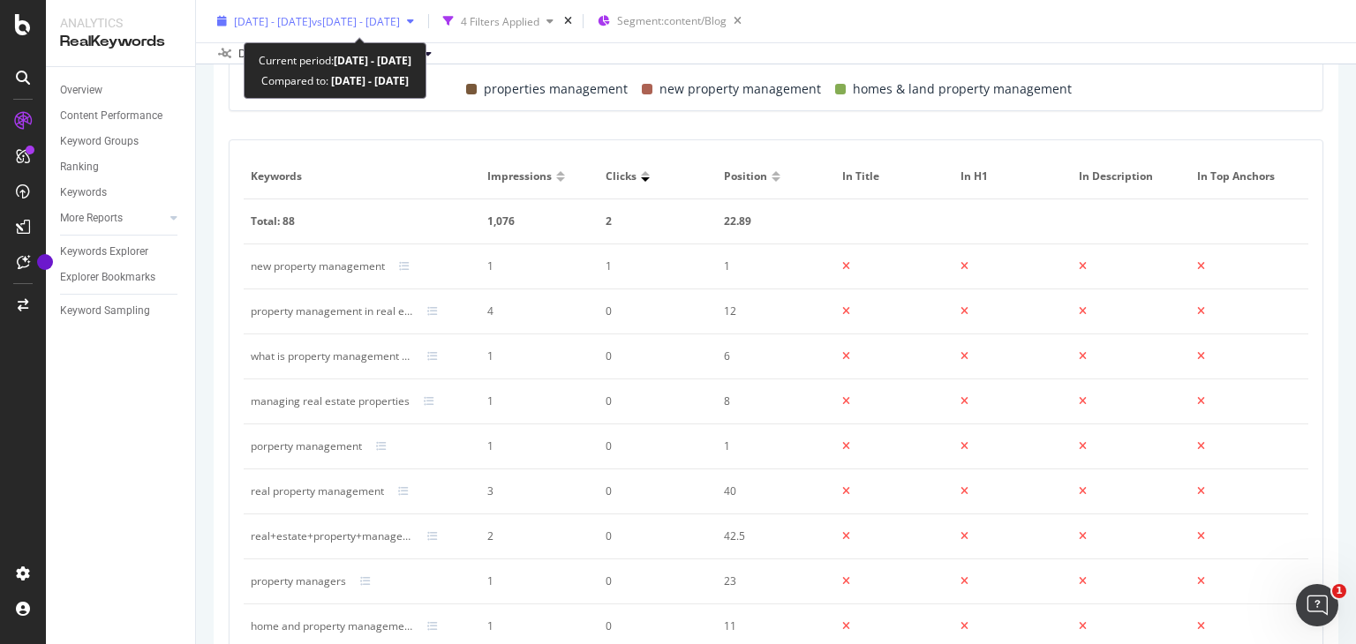
click at [400, 19] on span "vs [DATE] - [DATE]" at bounding box center [356, 20] width 88 height 15
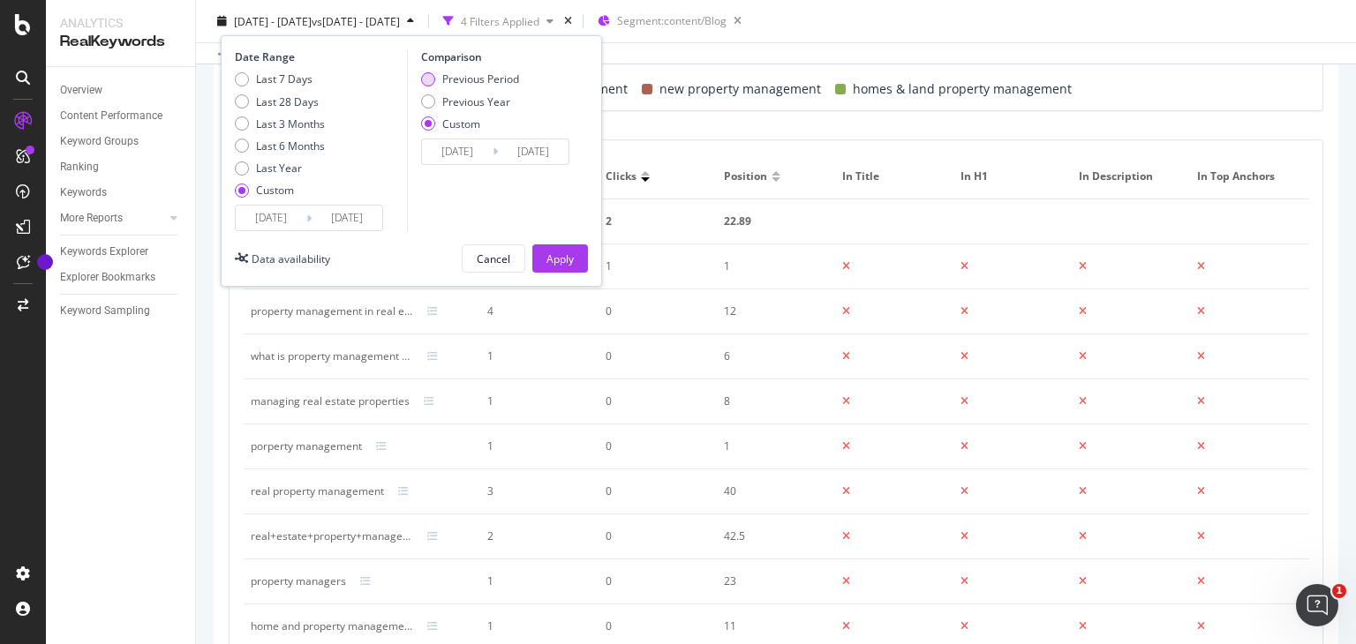
click at [431, 83] on div "Previous Period" at bounding box center [428, 79] width 14 height 14
type input "[DATE]"
click at [239, 116] on div "Last 3 Months" at bounding box center [280, 123] width 90 height 15
type input "[DATE]"
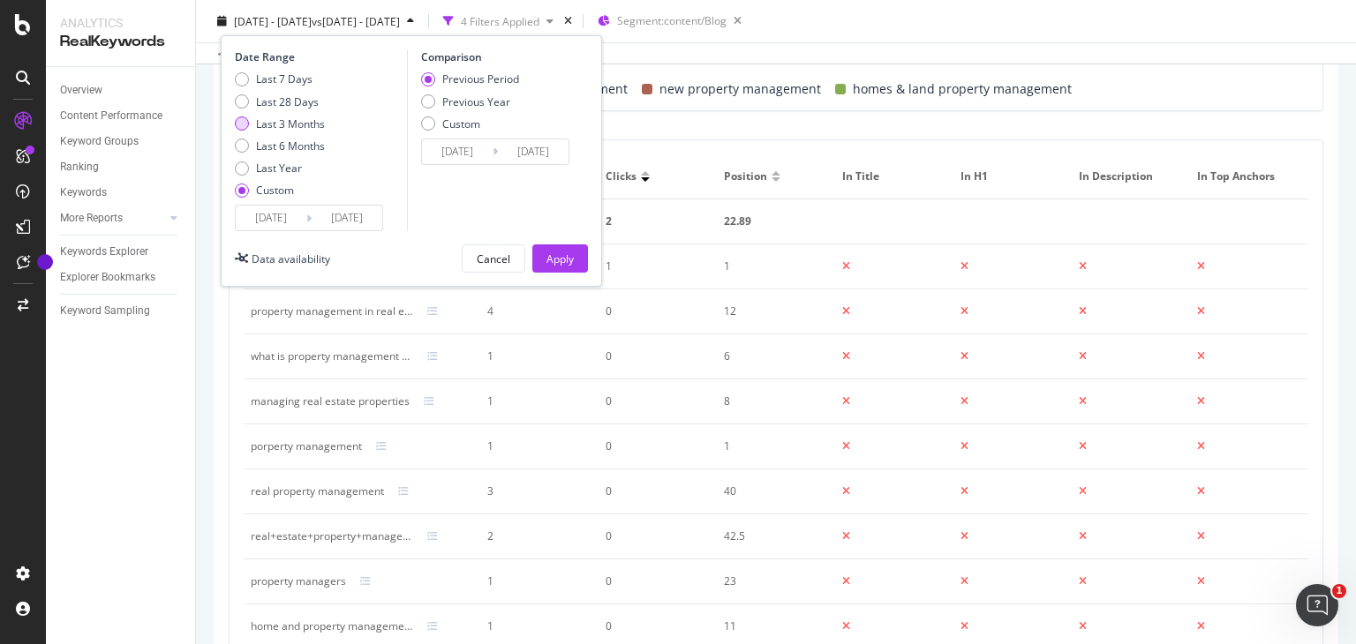
type input "[DATE]"
click at [557, 254] on div "Apply" at bounding box center [559, 258] width 27 height 15
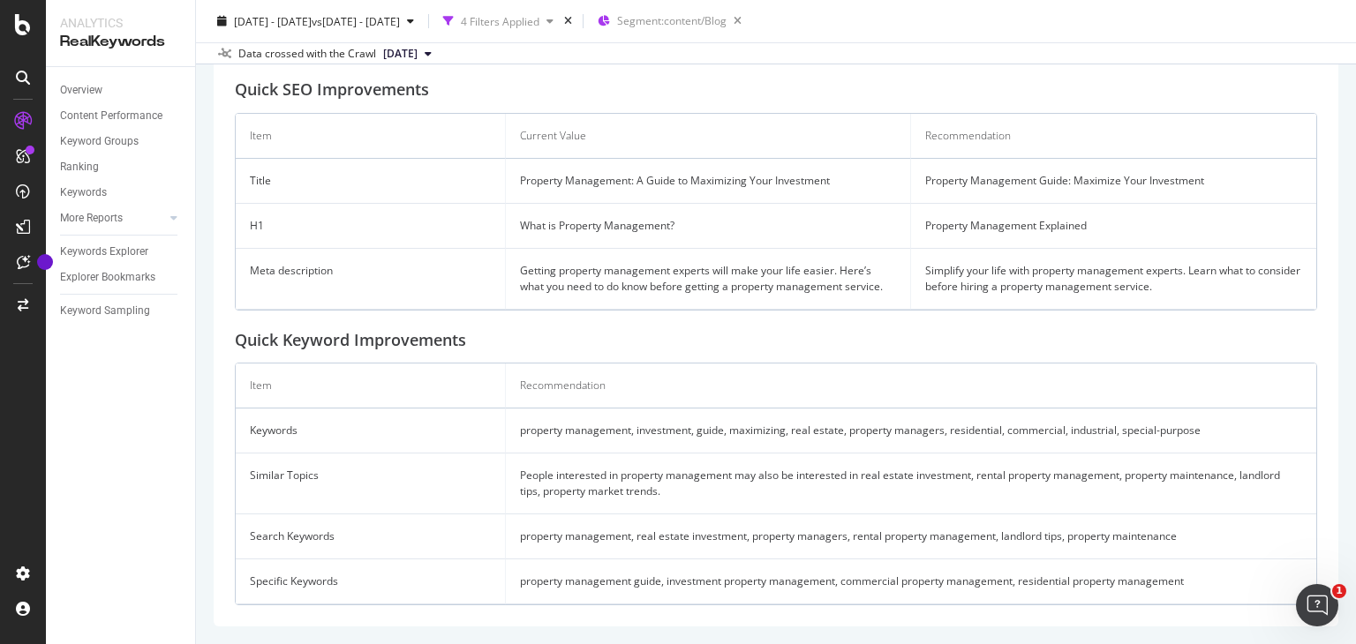
scroll to position [537, 0]
